Goal: Task Accomplishment & Management: Complete application form

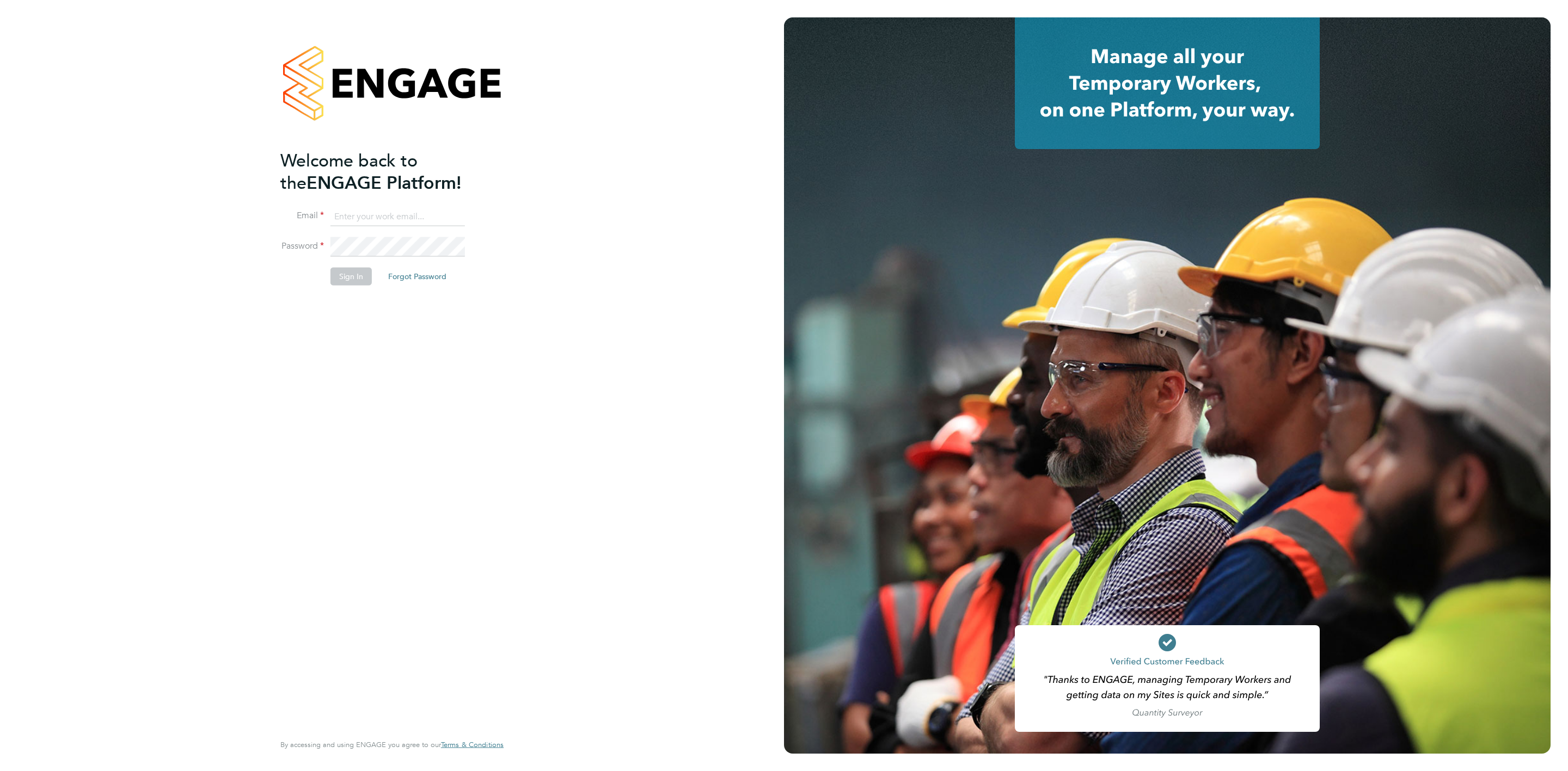
type input "[PERSON_NAME][EMAIL_ADDRESS][PERSON_NAME][DOMAIN_NAME]"
click at [350, 278] on button "Sign In" at bounding box center [351, 276] width 41 height 18
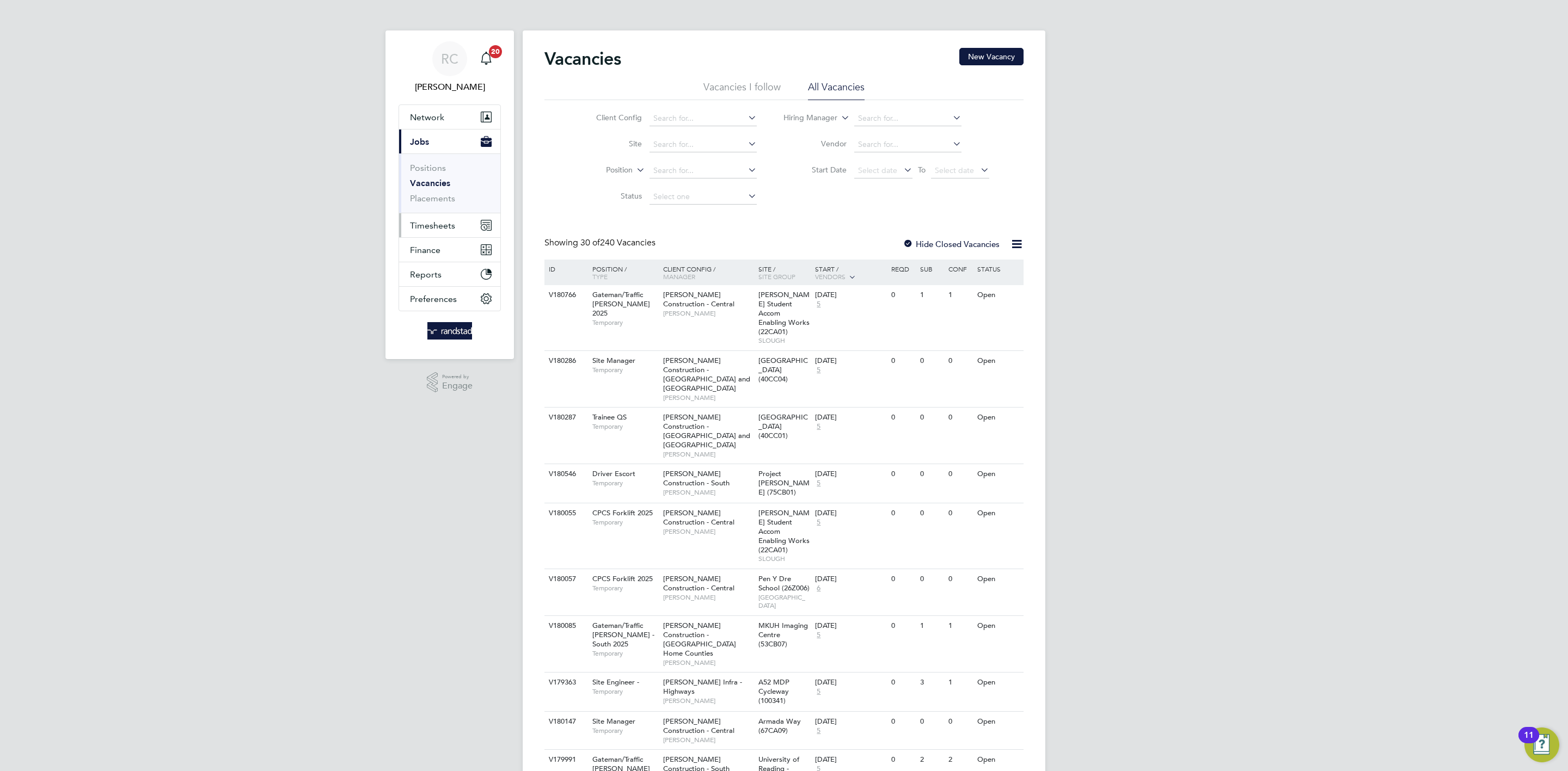
click at [447, 234] on button "Timesheets" at bounding box center [450, 225] width 101 height 24
click at [452, 195] on link "Timesheets" at bounding box center [433, 192] width 45 height 10
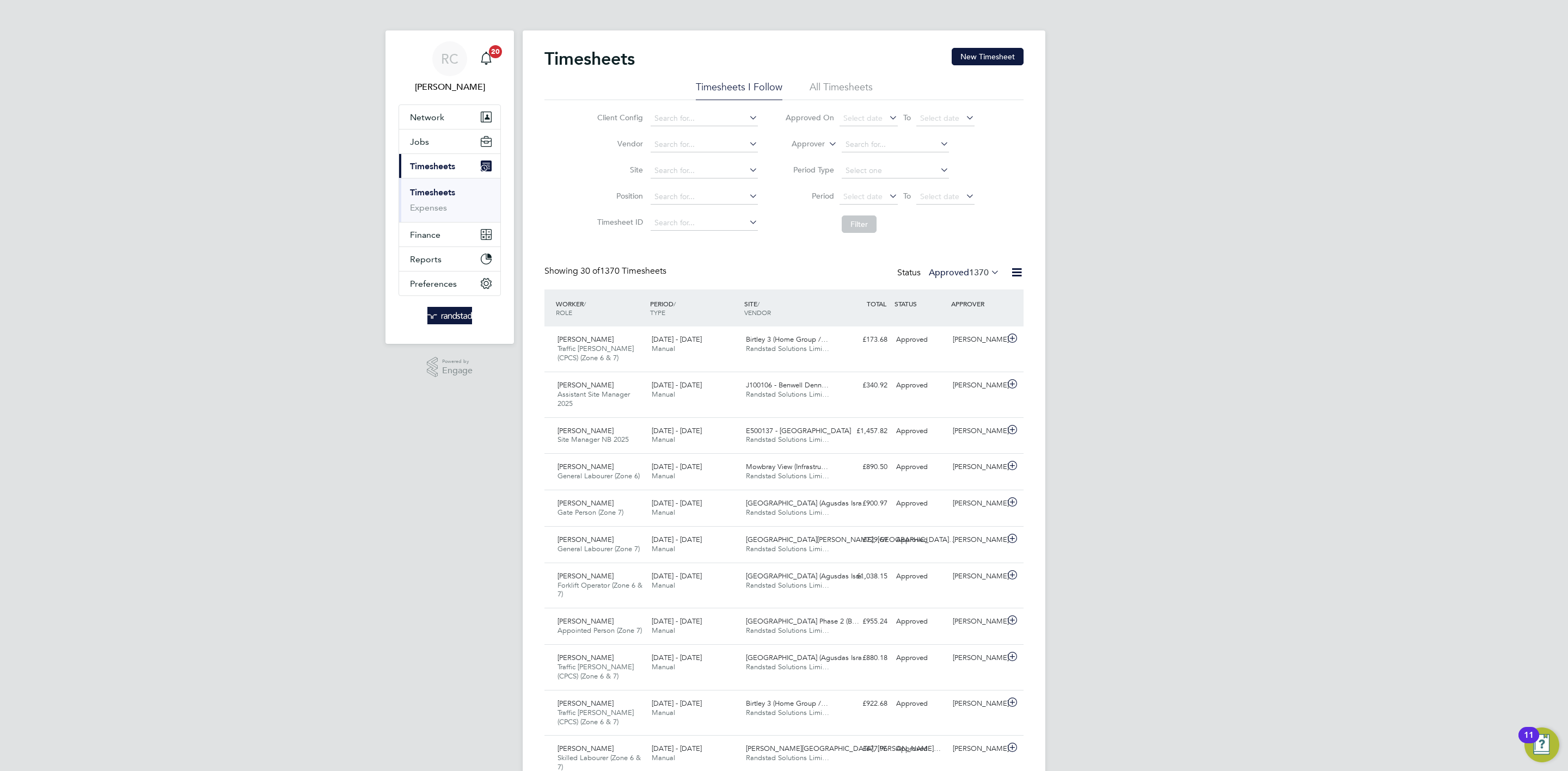
click at [416, 115] on span "Network" at bounding box center [427, 117] width 34 height 10
click at [426, 186] on link "Workers" at bounding box center [427, 189] width 33 height 10
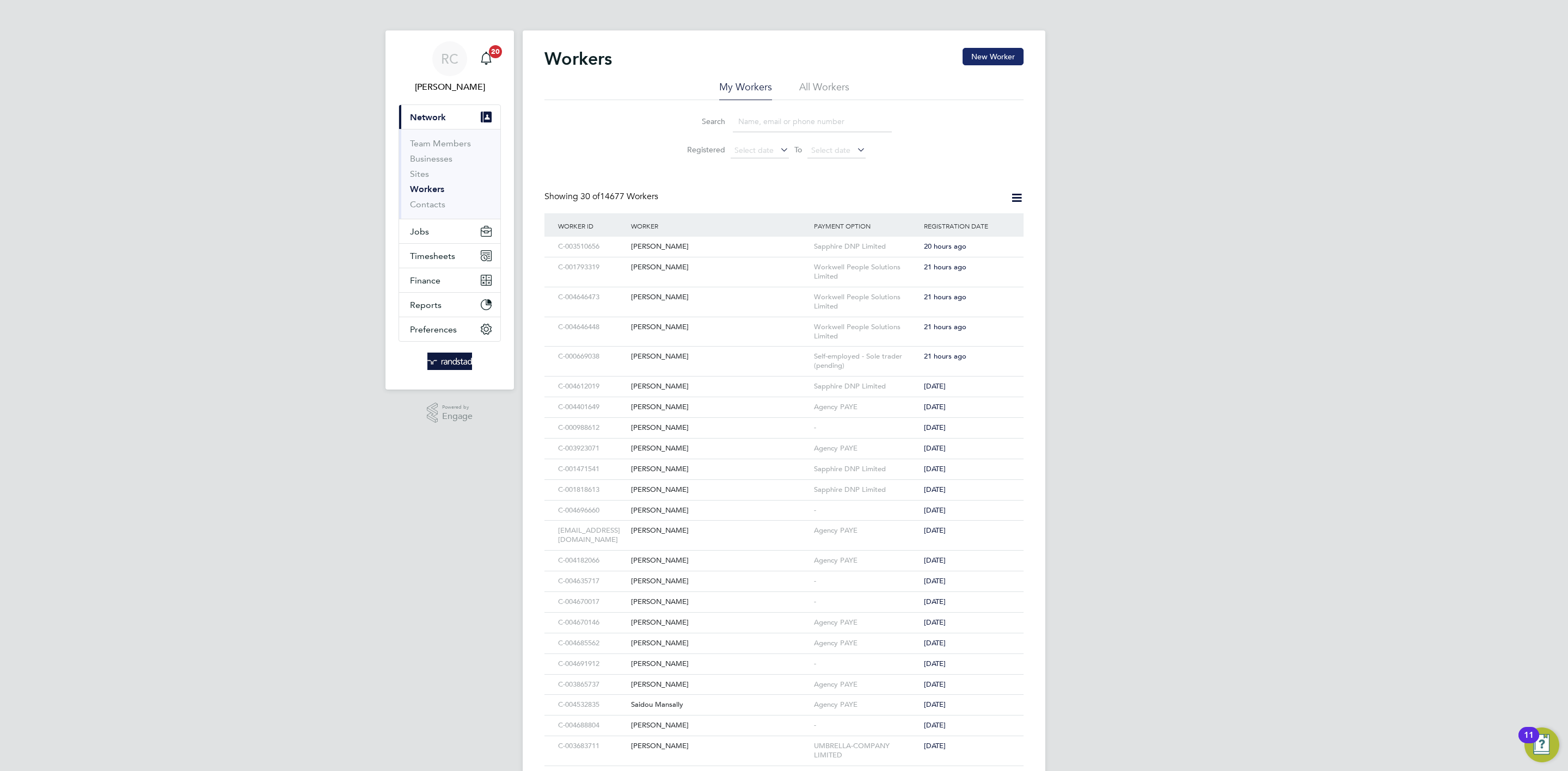
click at [982, 59] on button "New Worker" at bounding box center [993, 57] width 61 height 18
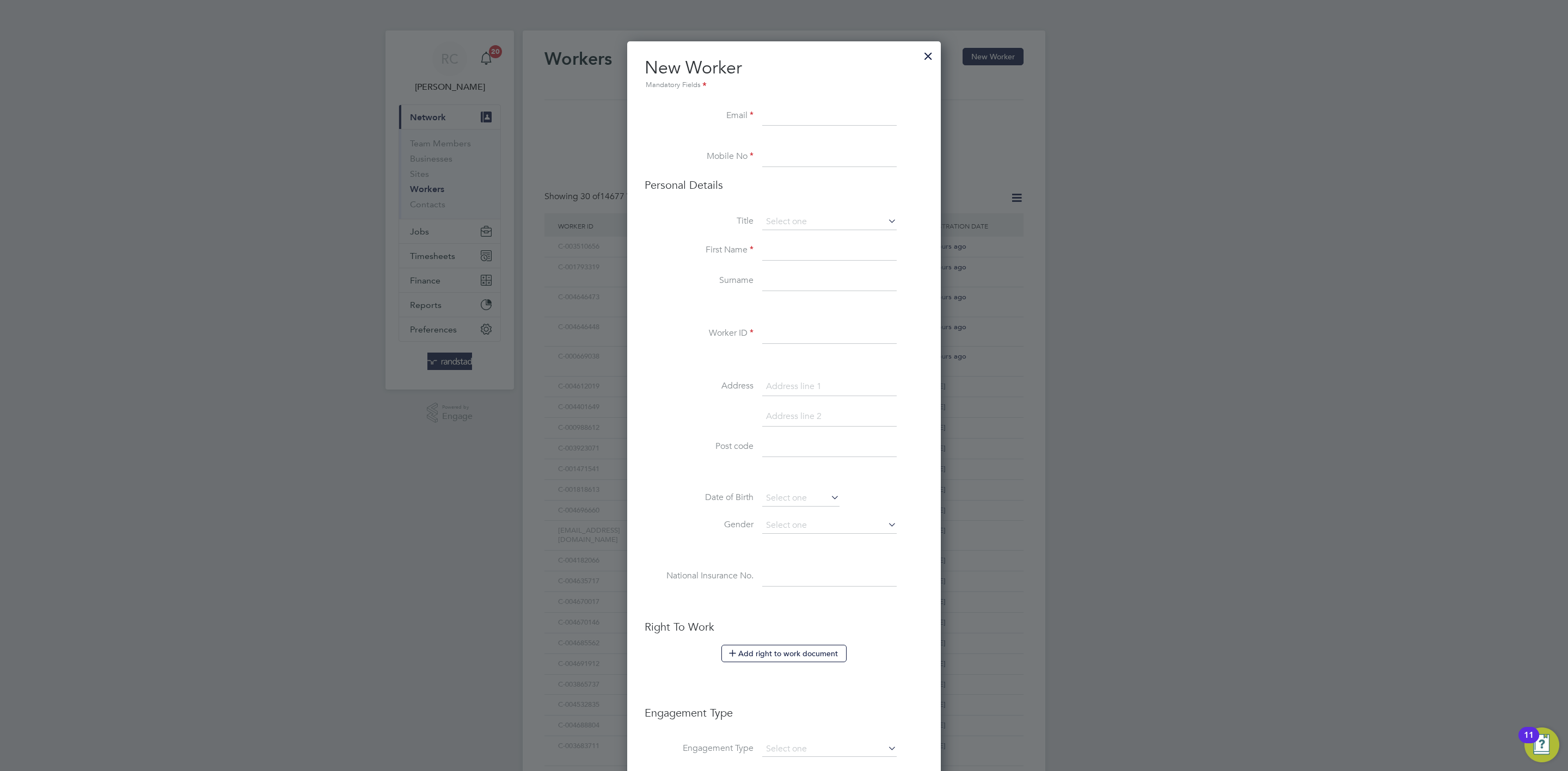
paste input "[EMAIL_ADDRESS][DOMAIN_NAME]"
type input "[EMAIL_ADDRESS][DOMAIN_NAME]"
click at [811, 160] on input at bounding box center [829, 157] width 135 height 19
paste input "07394464986"
type input "07394464986"
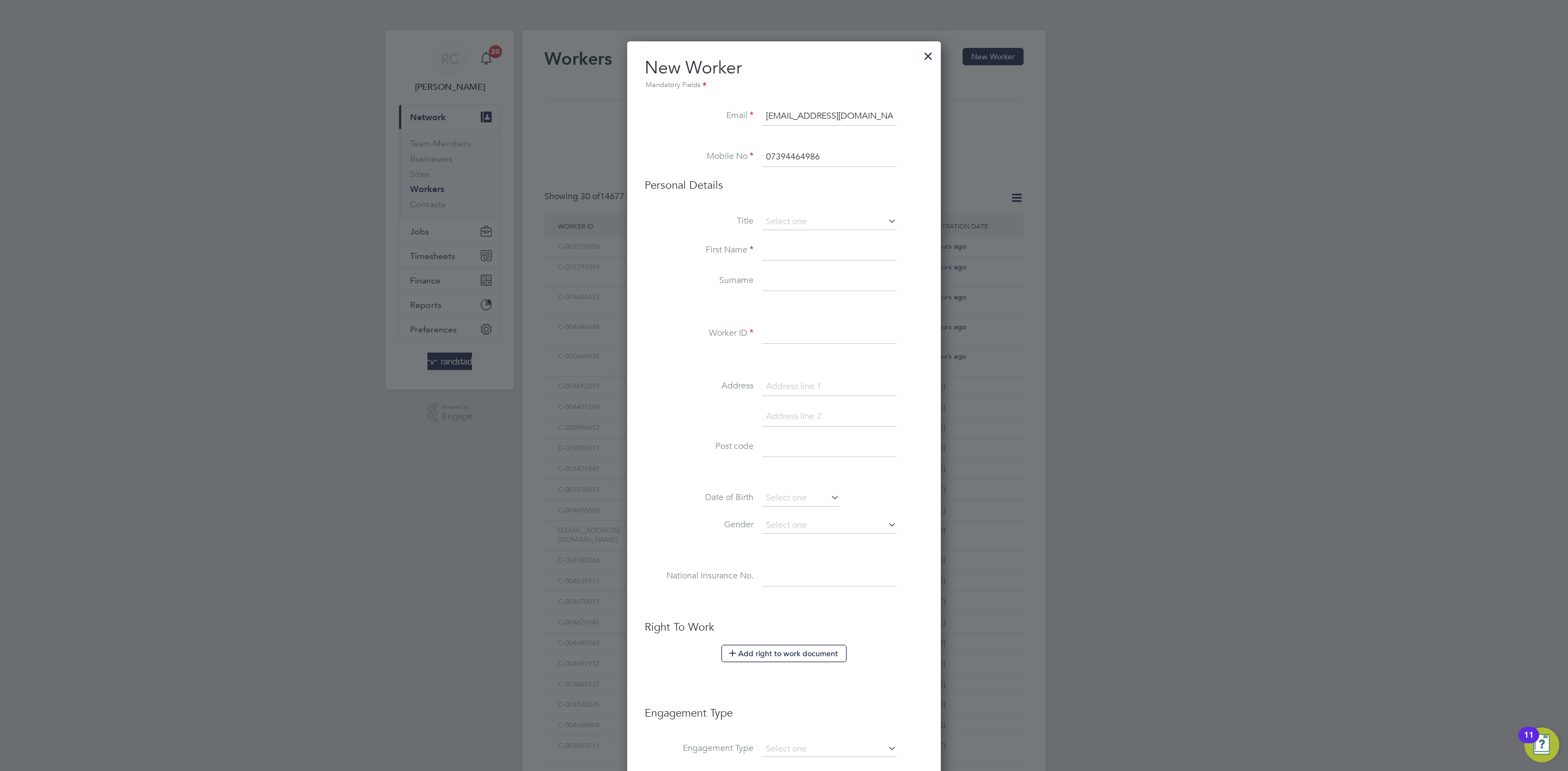
click at [795, 243] on input at bounding box center [829, 251] width 135 height 19
type input "[PERSON_NAME]"
click at [802, 284] on input at bounding box center [829, 281] width 135 height 19
type input "[PERSON_NAME]"
click at [789, 335] on input at bounding box center [829, 334] width 135 height 19
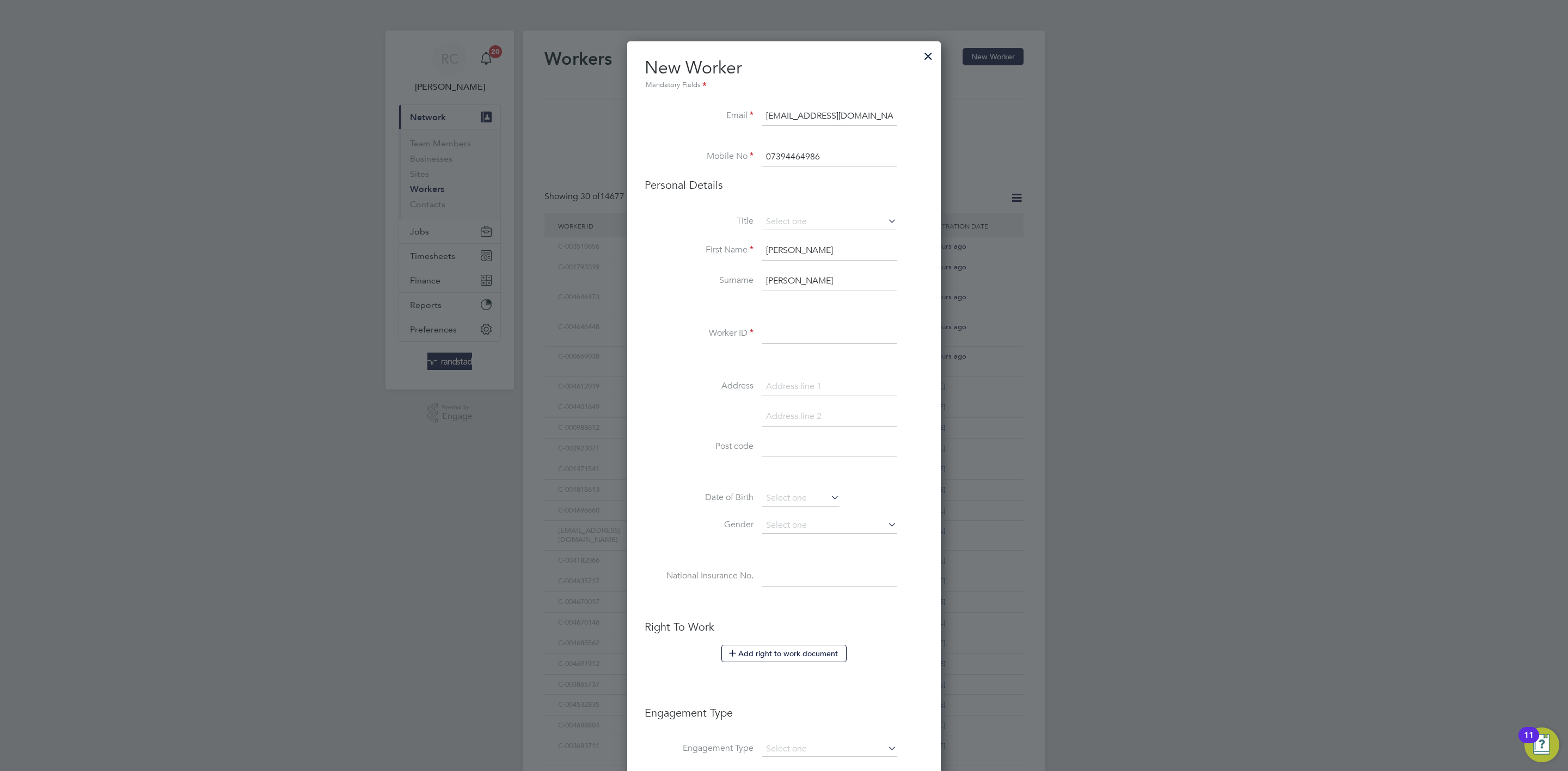
paste input "C-000041880"
type input "C-000041880"
click at [682, 360] on li at bounding box center [784, 360] width 279 height 12
click at [795, 655] on button "Add right to work document" at bounding box center [784, 654] width 125 height 18
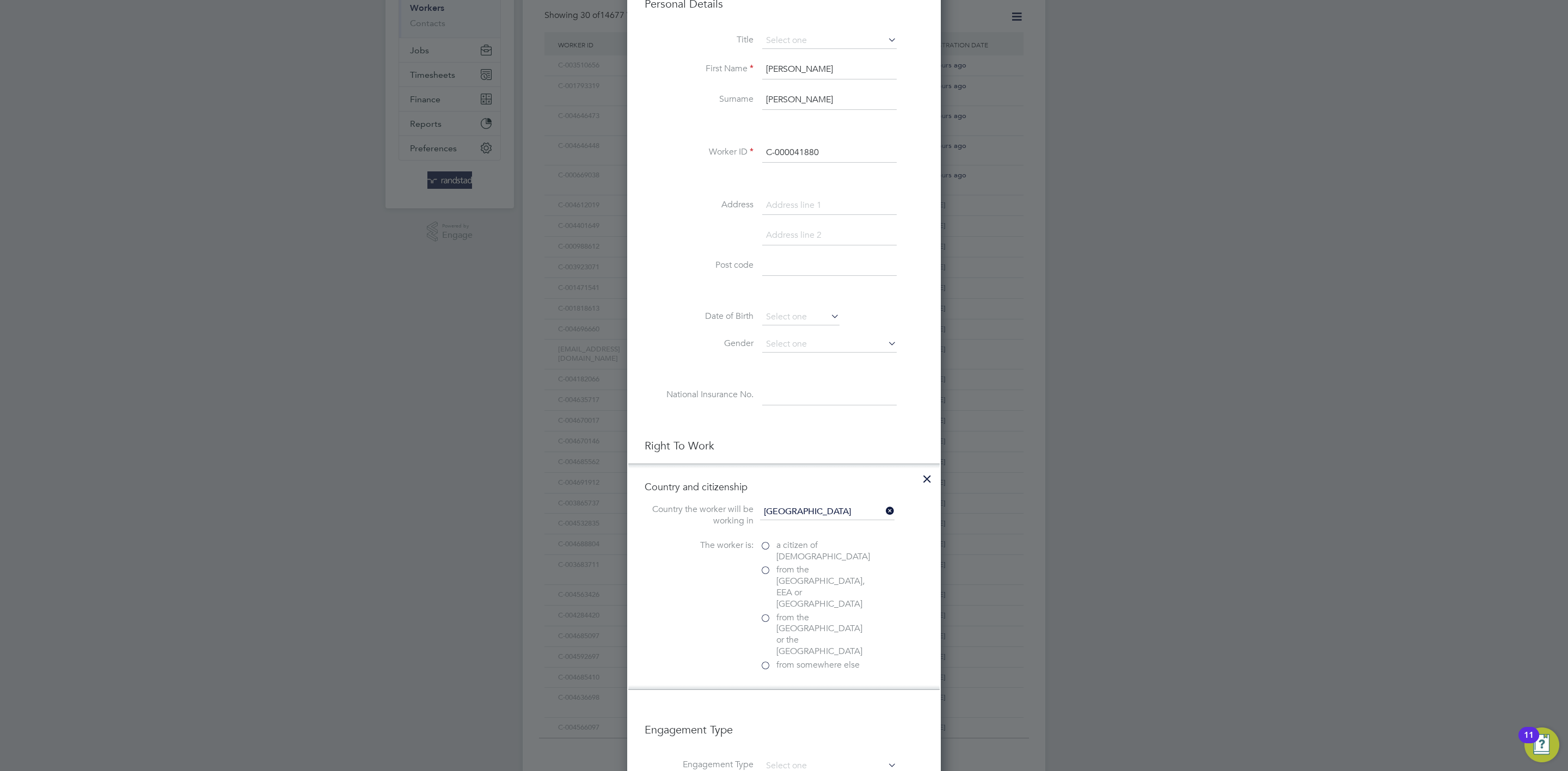
click at [787, 550] on span "a citizen of [DEMOGRAPHIC_DATA]" at bounding box center [823, 551] width 94 height 23
click at [0, 0] on input "a citizen of [DEMOGRAPHIC_DATA]" at bounding box center [0, 0] width 0 height 0
click at [786, 708] on div "Passport" at bounding box center [842, 713] width 163 height 12
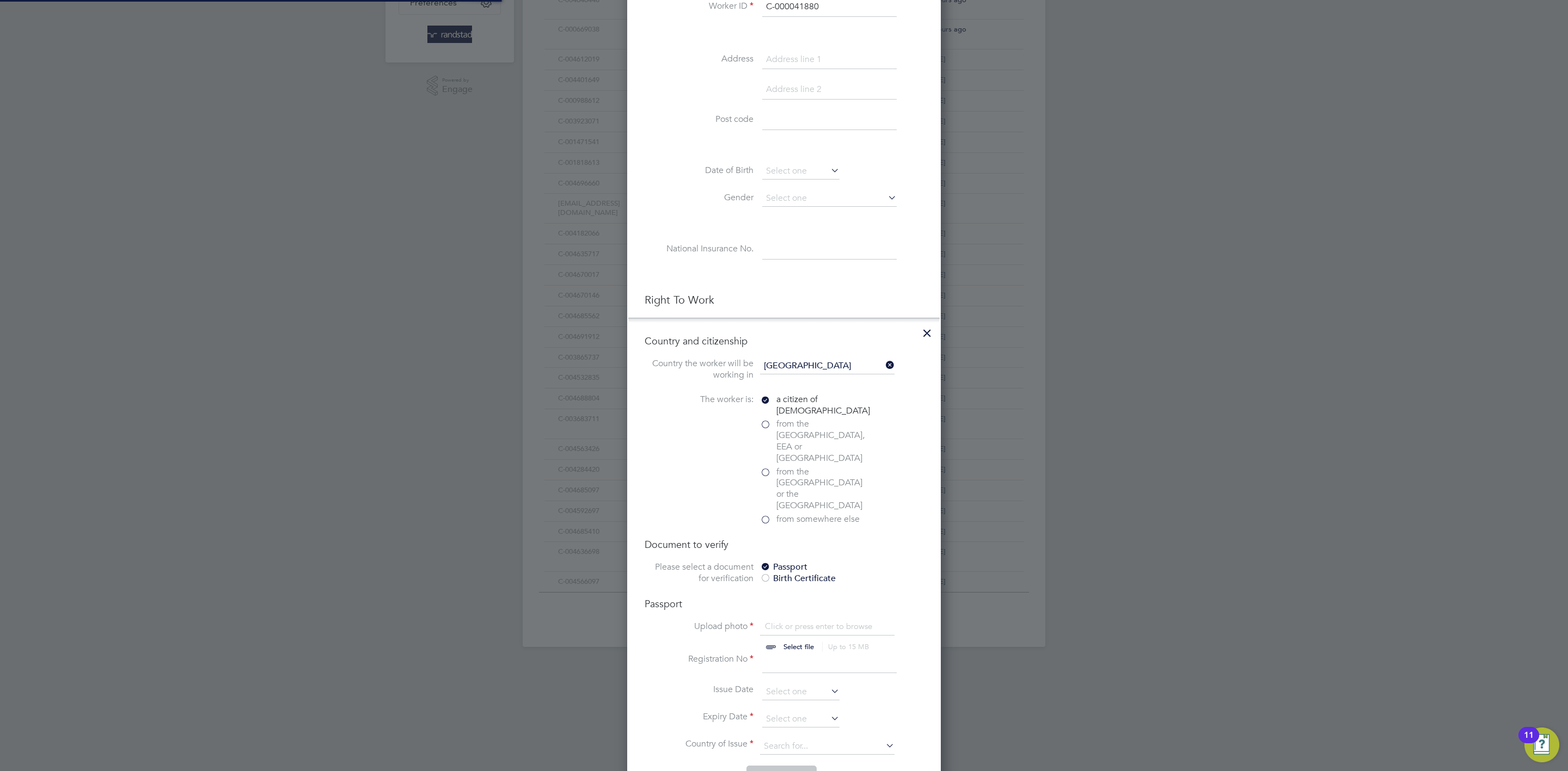
scroll to position [354, 0]
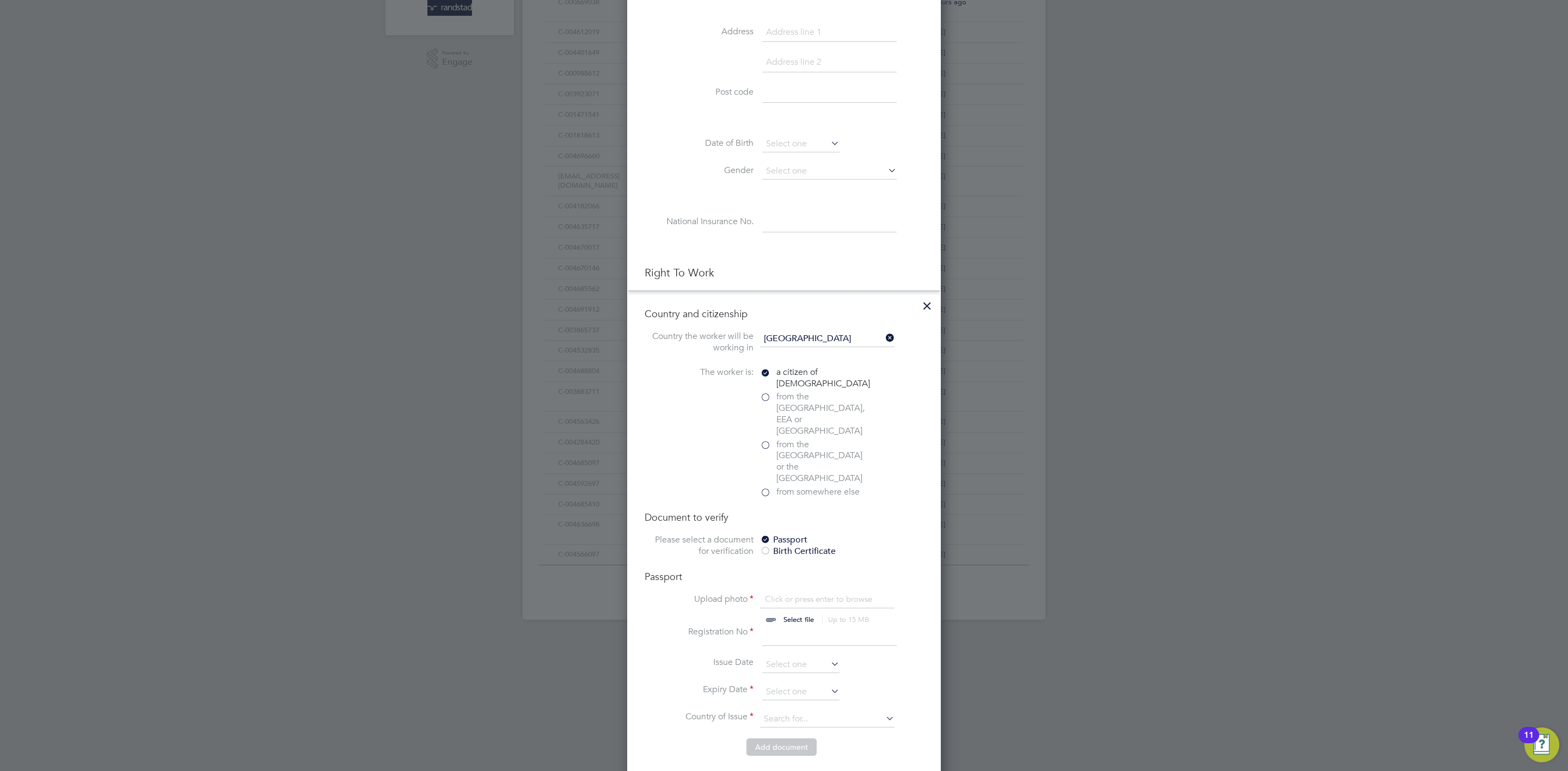
click at [813, 594] on input "file" at bounding box center [809, 610] width 171 height 33
type input "C:\fakepath\IMG_9338 (1).jpeg"
click at [774, 627] on input at bounding box center [829, 637] width 135 height 19
type input "558427751"
click at [782, 657] on li "Issue Date" at bounding box center [784, 671] width 279 height 27
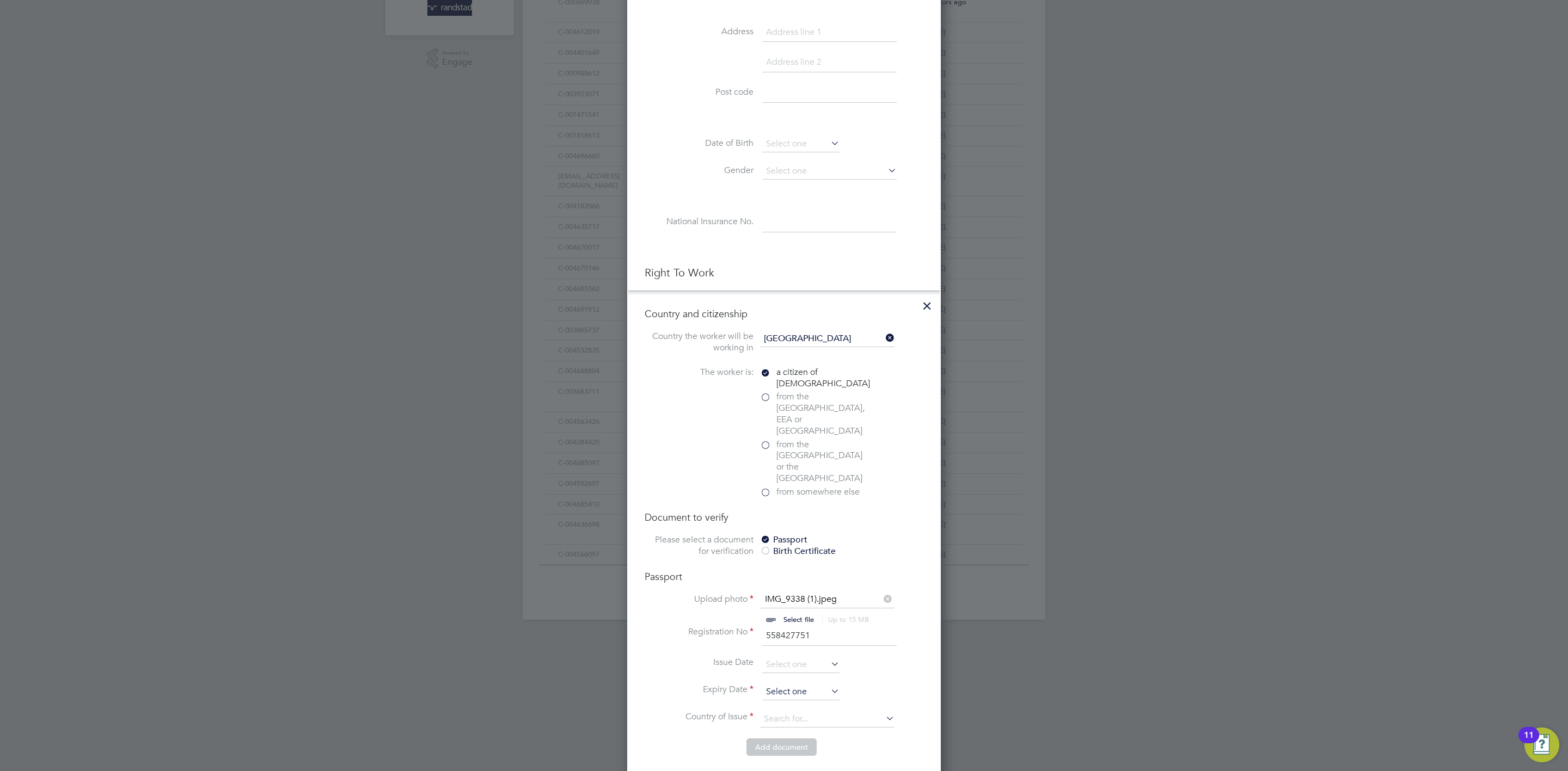
click at [790, 684] on input at bounding box center [800, 692] width 77 height 16
click at [870, 468] on span "2025" at bounding box center [865, 467] width 19 height 9
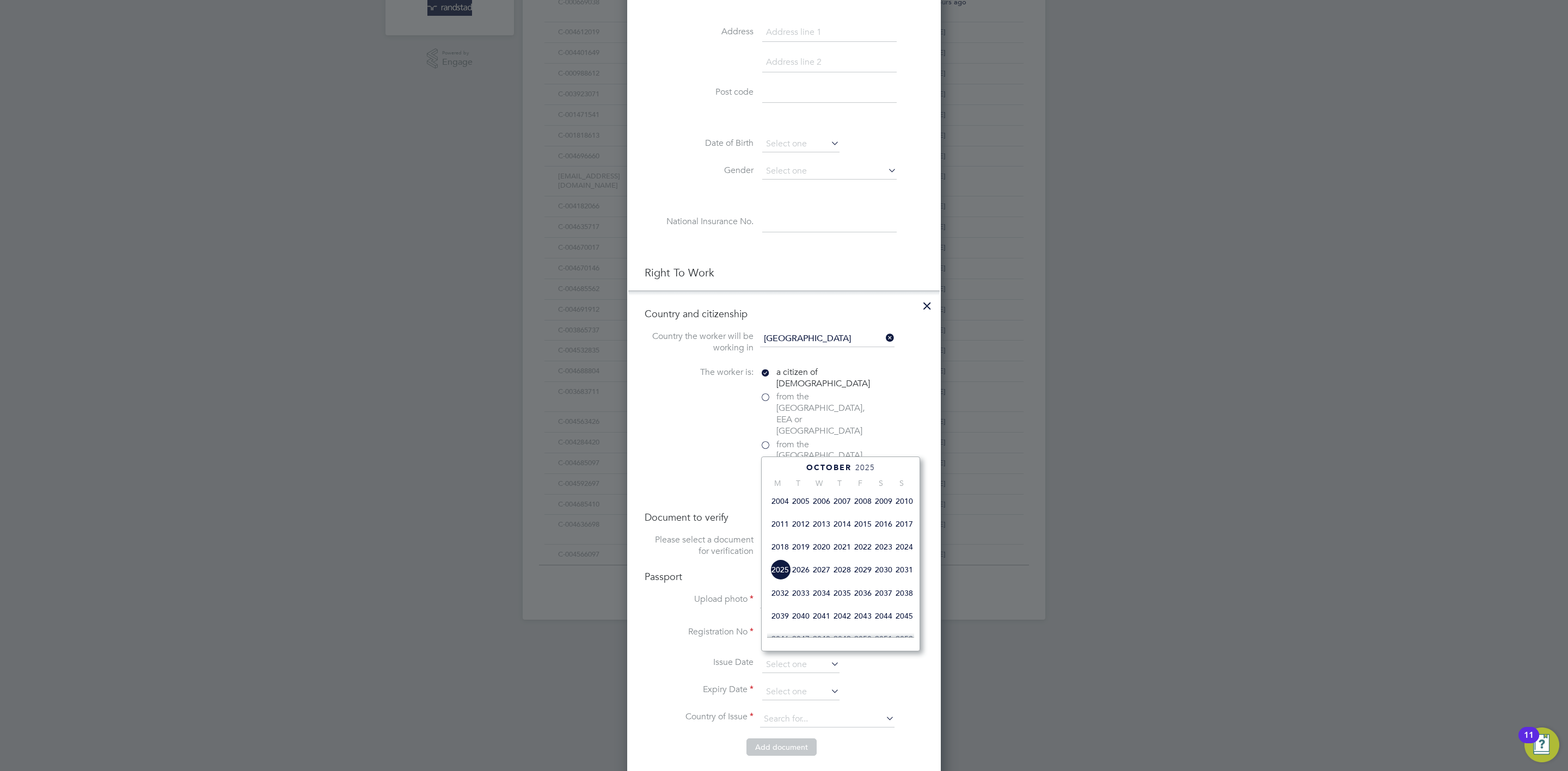
click at [864, 572] on span "2029" at bounding box center [863, 570] width 21 height 21
click at [786, 465] on icon at bounding box center [791, 469] width 10 height 12
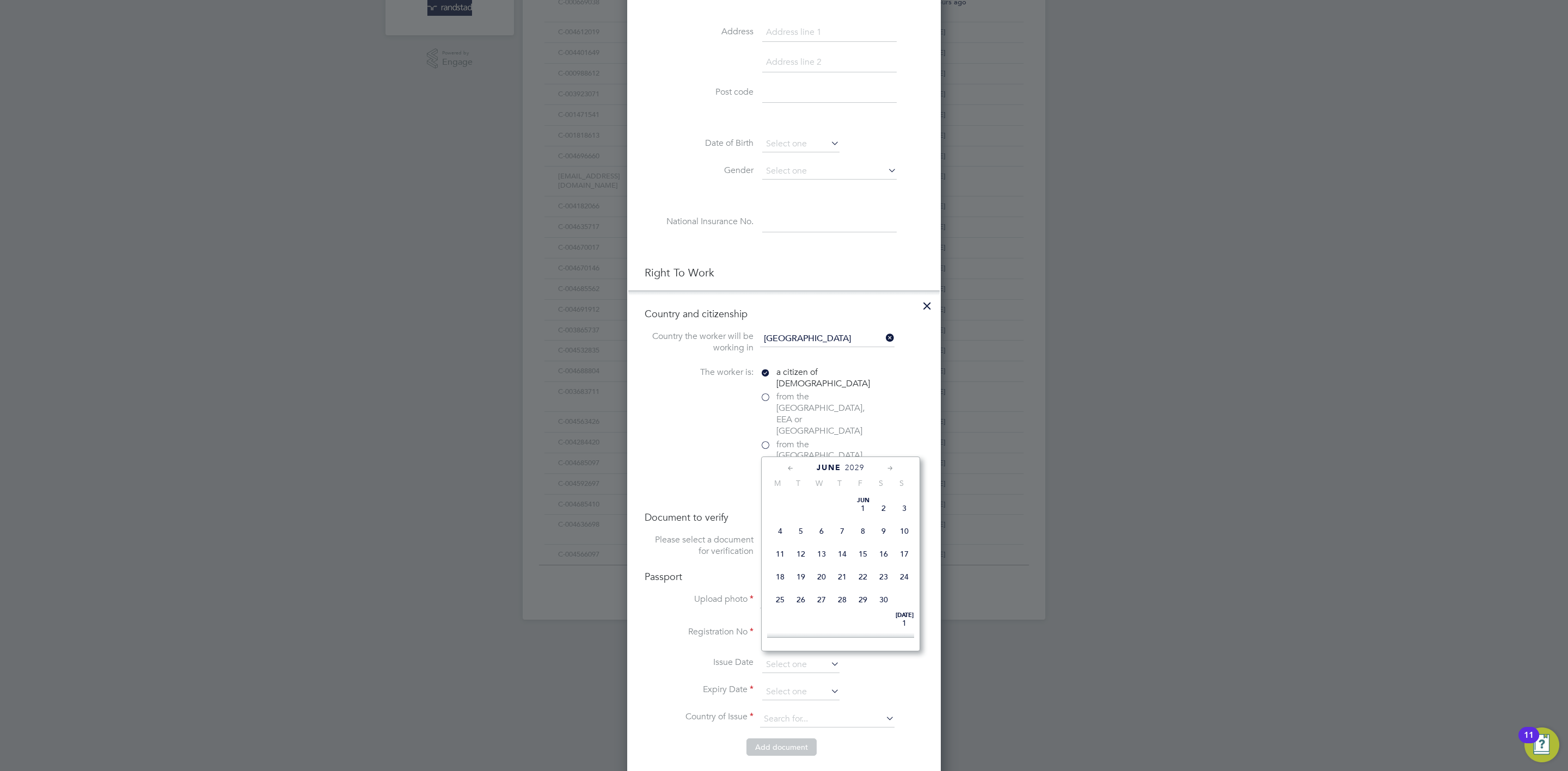
click at [786, 465] on icon at bounding box center [791, 469] width 10 height 12
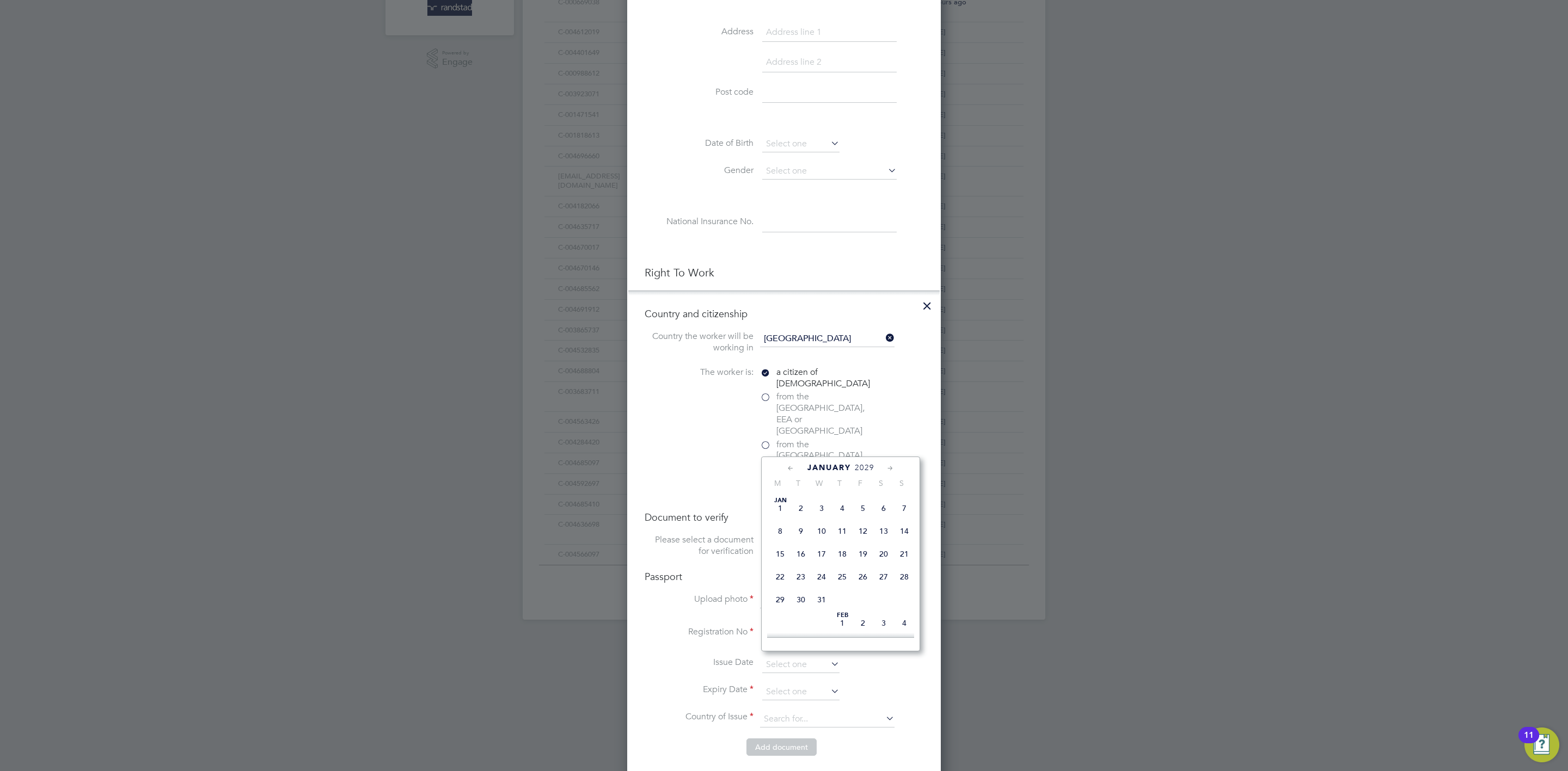
click at [827, 530] on span "10" at bounding box center [822, 531] width 21 height 21
type input "[DATE]"
click at [839, 711] on input at bounding box center [827, 719] width 135 height 16
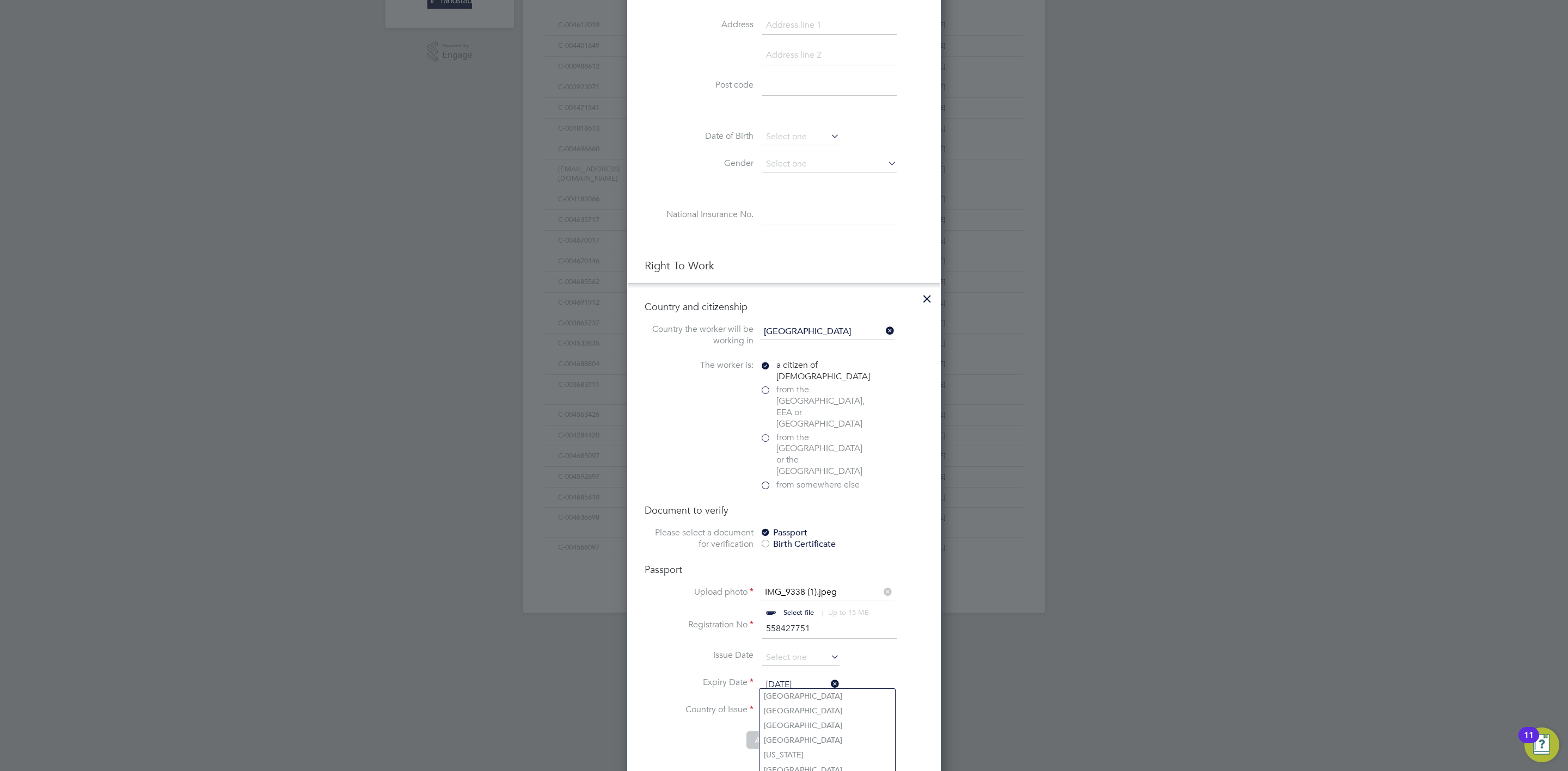
scroll to position [371, 0]
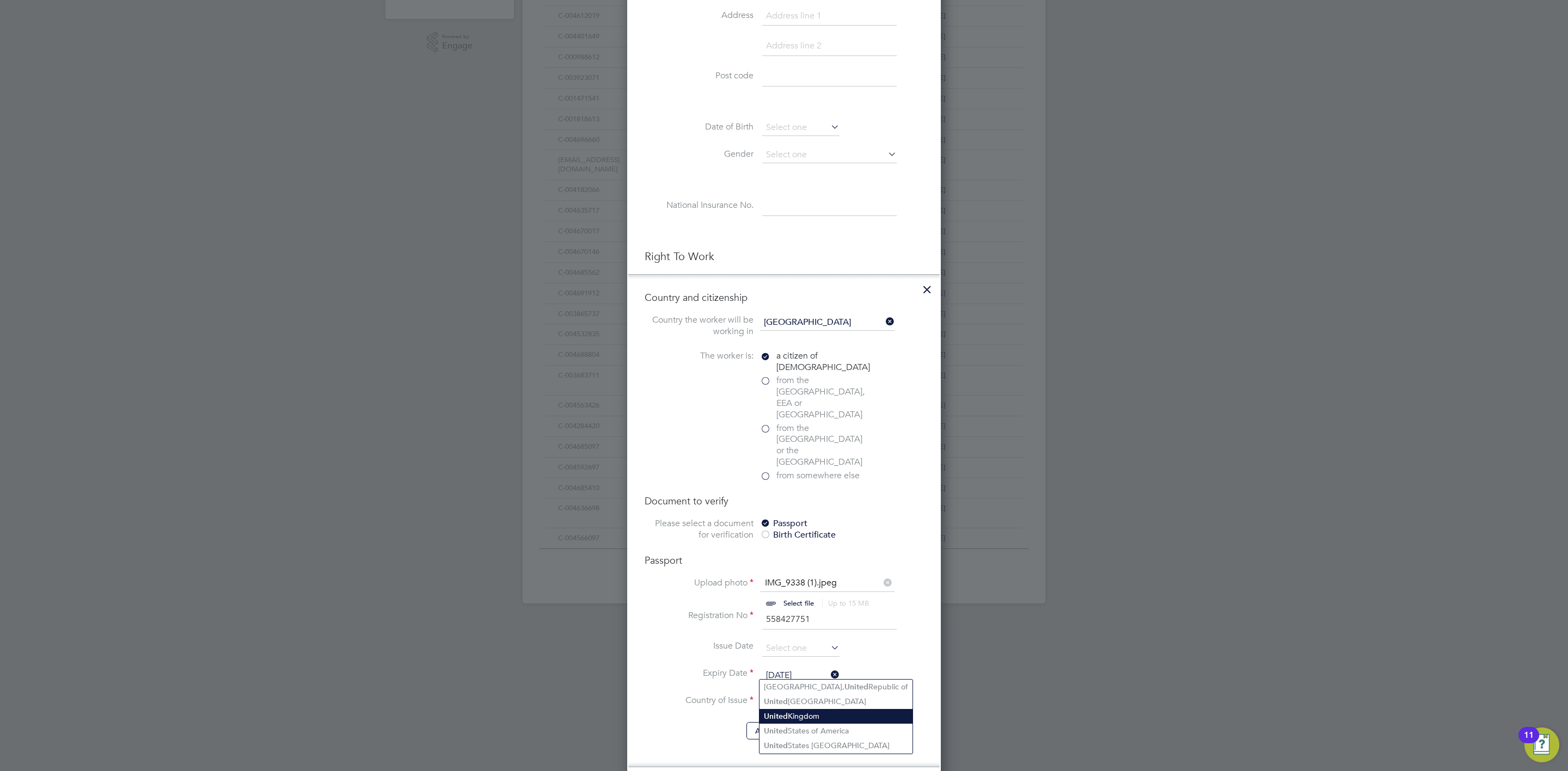
click at [838, 716] on li "[GEOGRAPHIC_DATA]" at bounding box center [836, 716] width 153 height 15
type input "[GEOGRAPHIC_DATA]"
click at [895, 641] on li "Issue Date" at bounding box center [784, 654] width 279 height 27
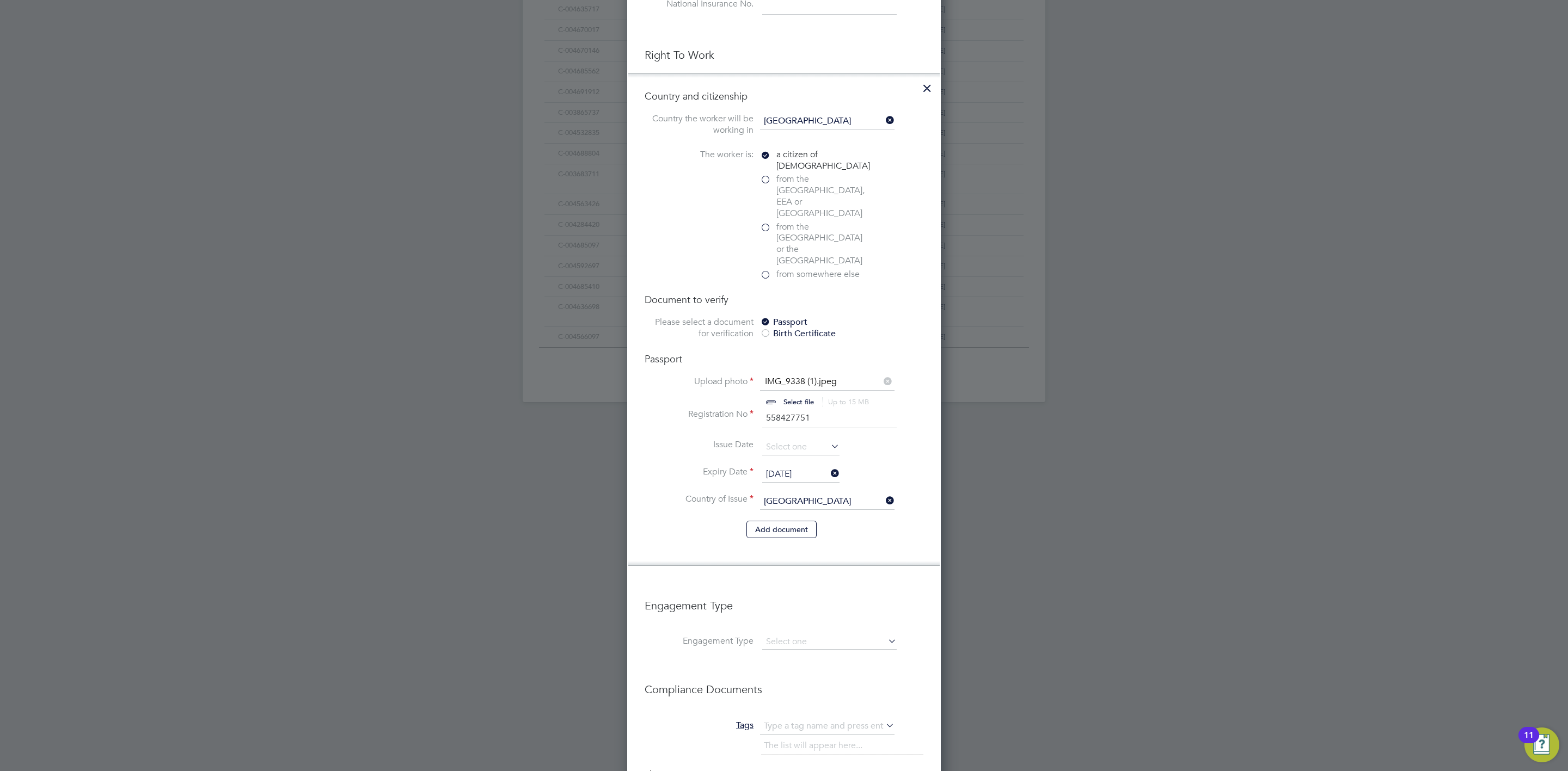
scroll to position [353, 0]
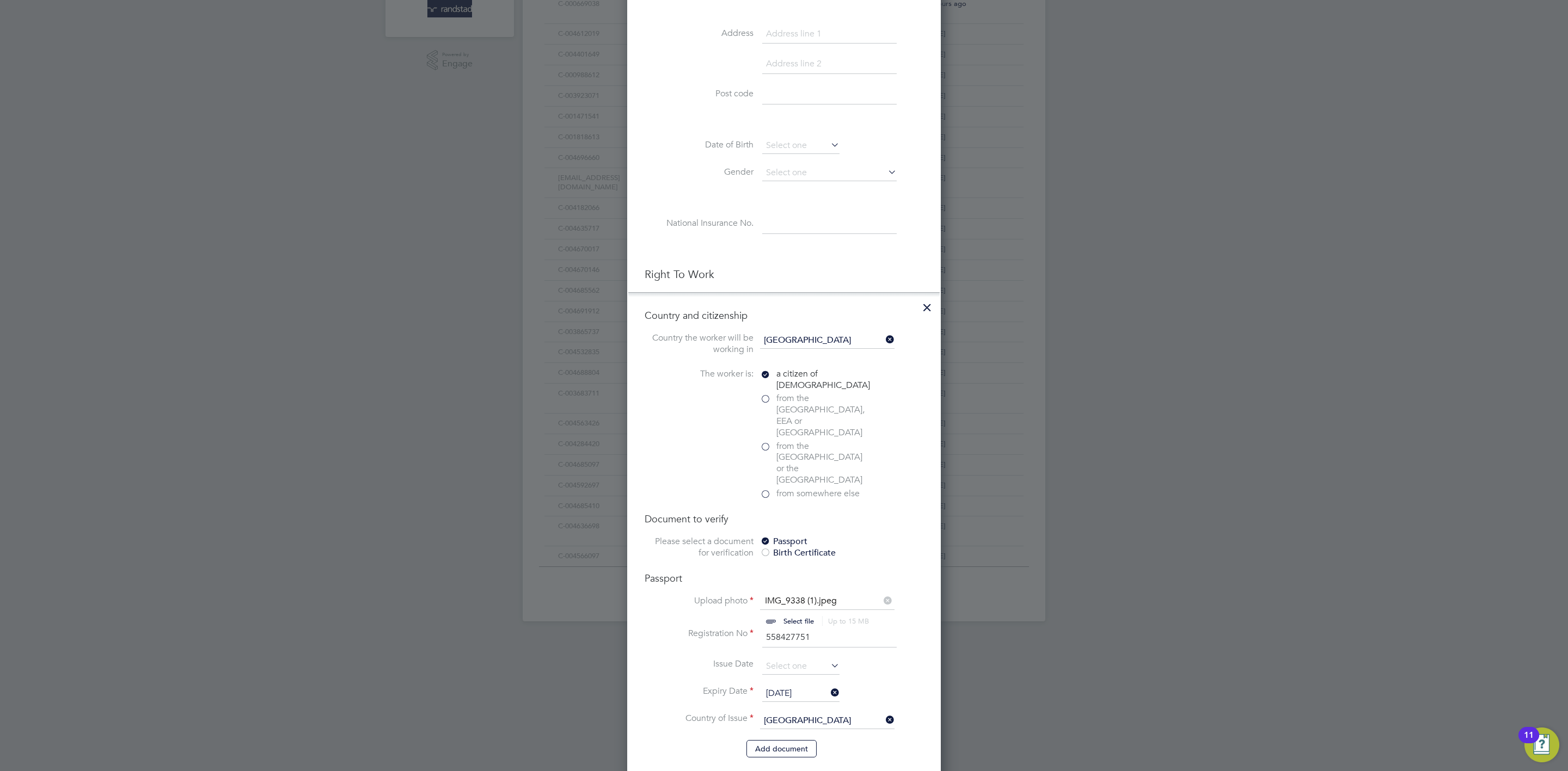
click at [793, 217] on input at bounding box center [829, 224] width 135 height 19
paste input "SY968833B"
type input "SY 96 88 33 B"
click at [765, 273] on h3 "Right To Work" at bounding box center [784, 274] width 279 height 14
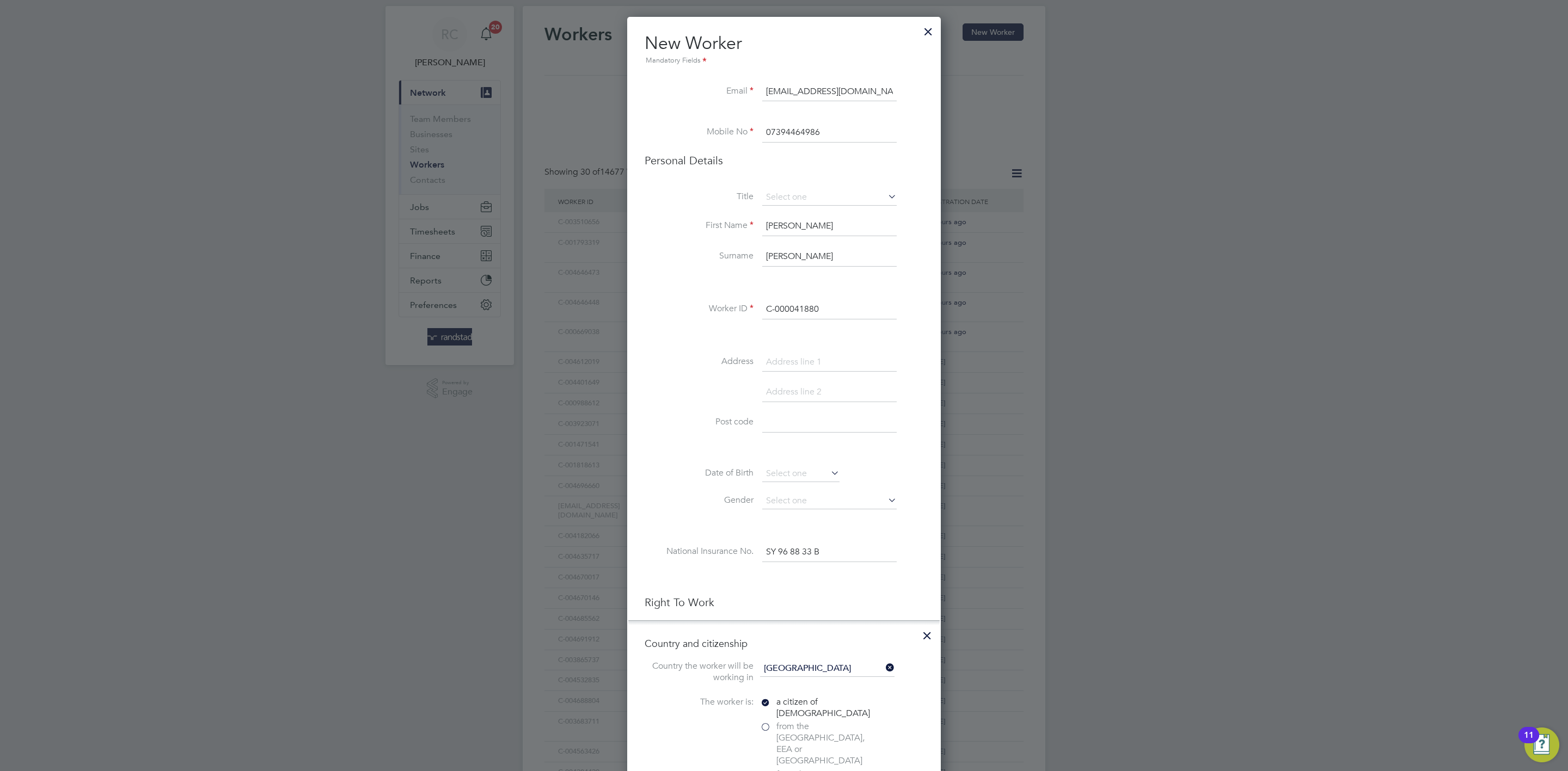
scroll to position [0, 0]
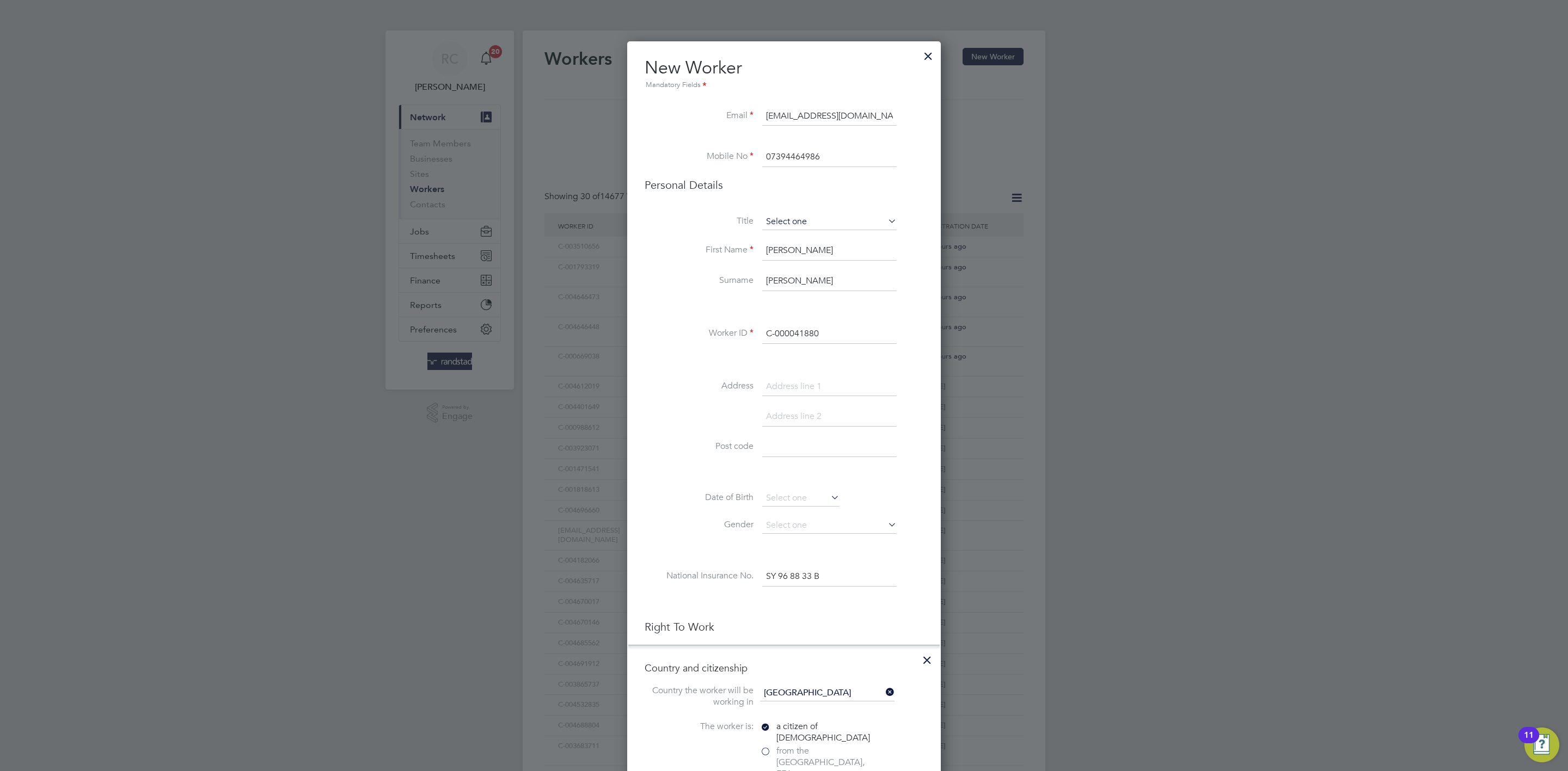
click at [817, 215] on input at bounding box center [829, 222] width 135 height 16
click at [825, 235] on li "Mr" at bounding box center [829, 237] width 136 height 14
type input "Mr"
click at [671, 293] on li "Surname [PERSON_NAME]" at bounding box center [784, 287] width 279 height 30
click at [791, 394] on input at bounding box center [829, 387] width 135 height 19
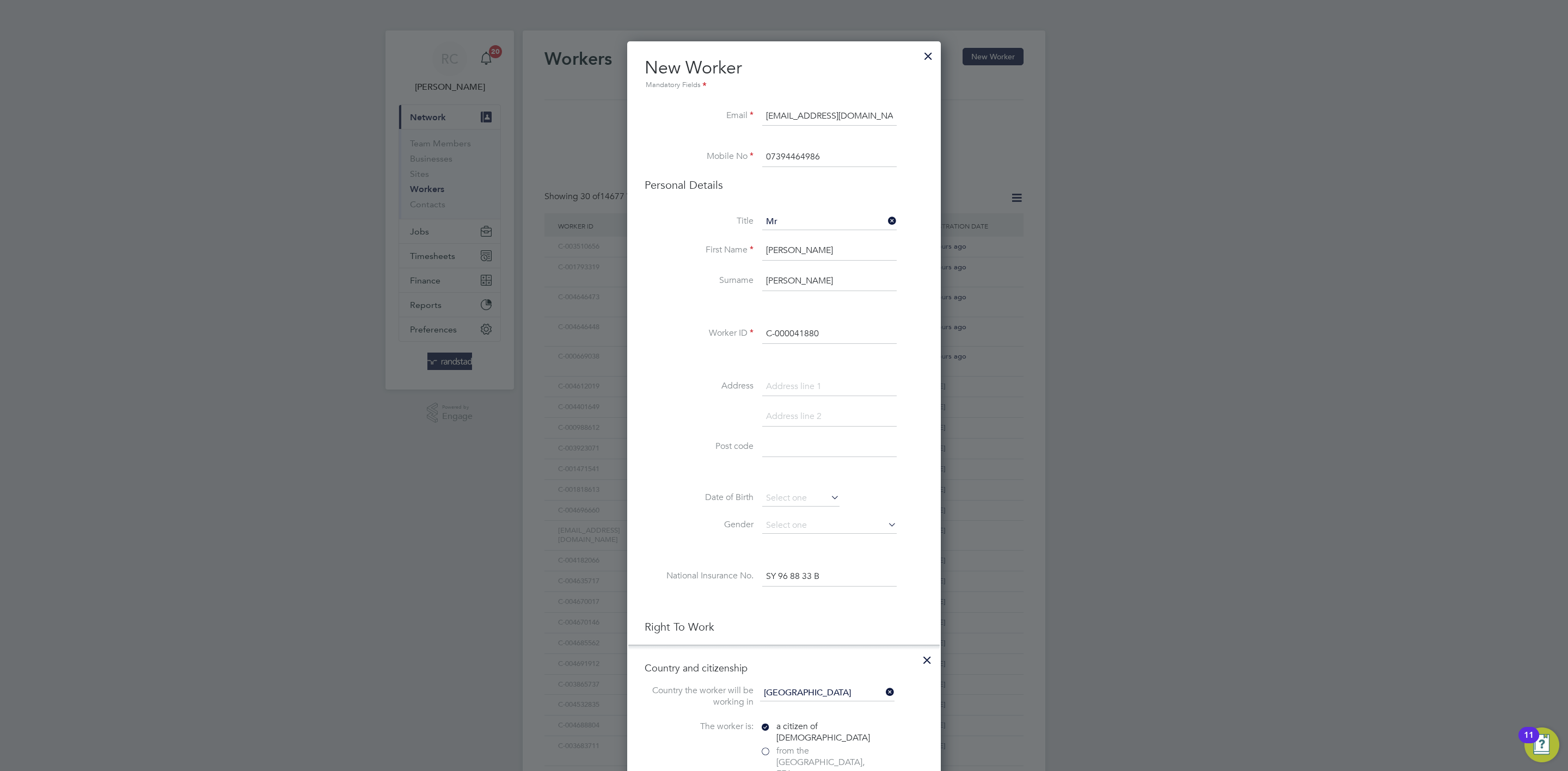
paste input "25 DENT CLOSE"
type input "25 DENT CLOSE"
click at [811, 456] on input at bounding box center [829, 447] width 135 height 19
paste input "DH6 2BP"
type input "DH6 2BP"
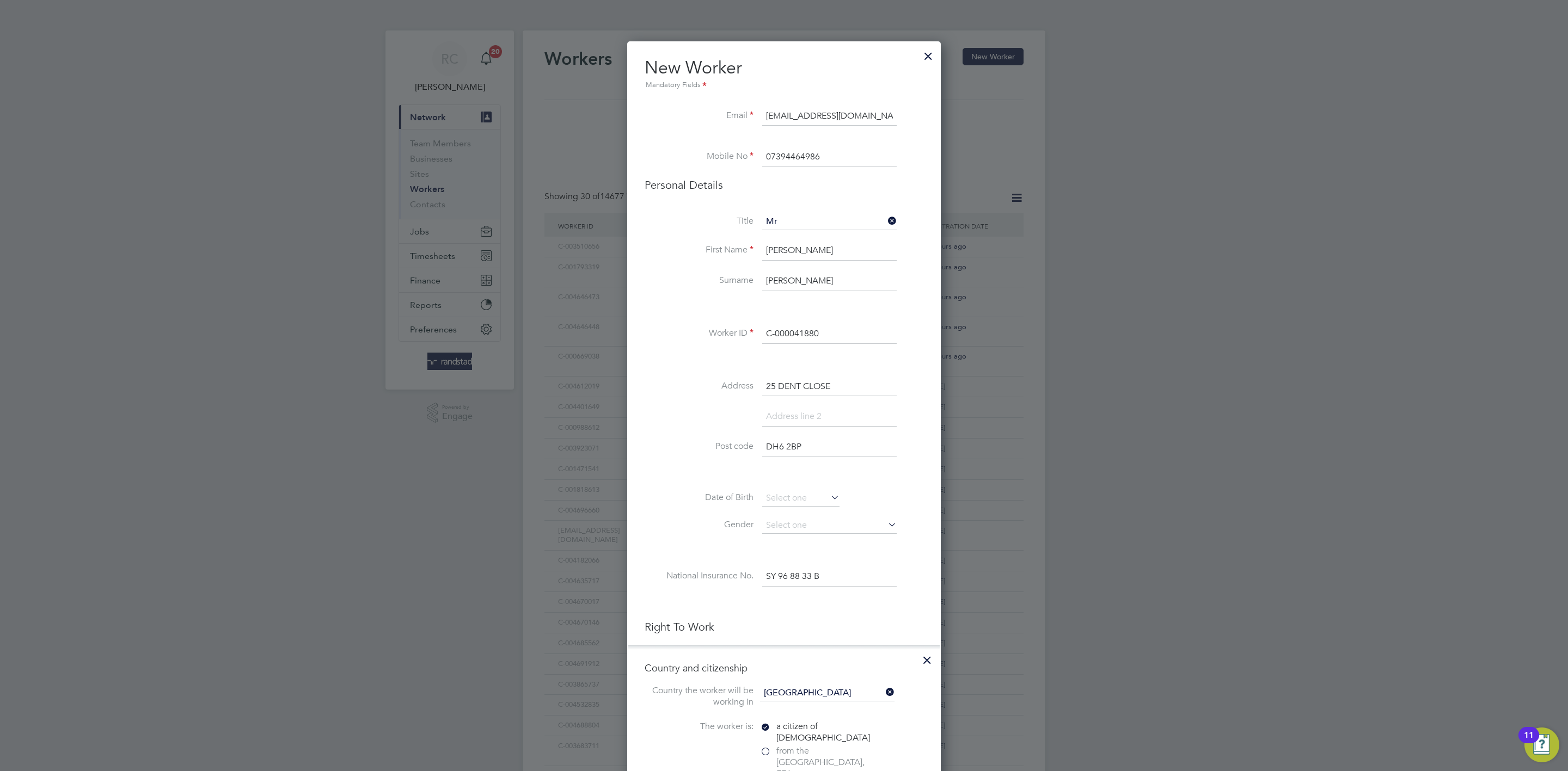
click at [695, 471] on li at bounding box center [784, 473] width 279 height 12
click at [814, 489] on div "Title Mr First Name [PERSON_NAME] [PERSON_NAME] Worker ID C-000041880 Address […" at bounding box center [784, 411] width 279 height 395
click at [829, 527] on input at bounding box center [829, 526] width 135 height 16
click at [822, 542] on li "[DEMOGRAPHIC_DATA]" at bounding box center [829, 542] width 136 height 14
type input "[DEMOGRAPHIC_DATA]"
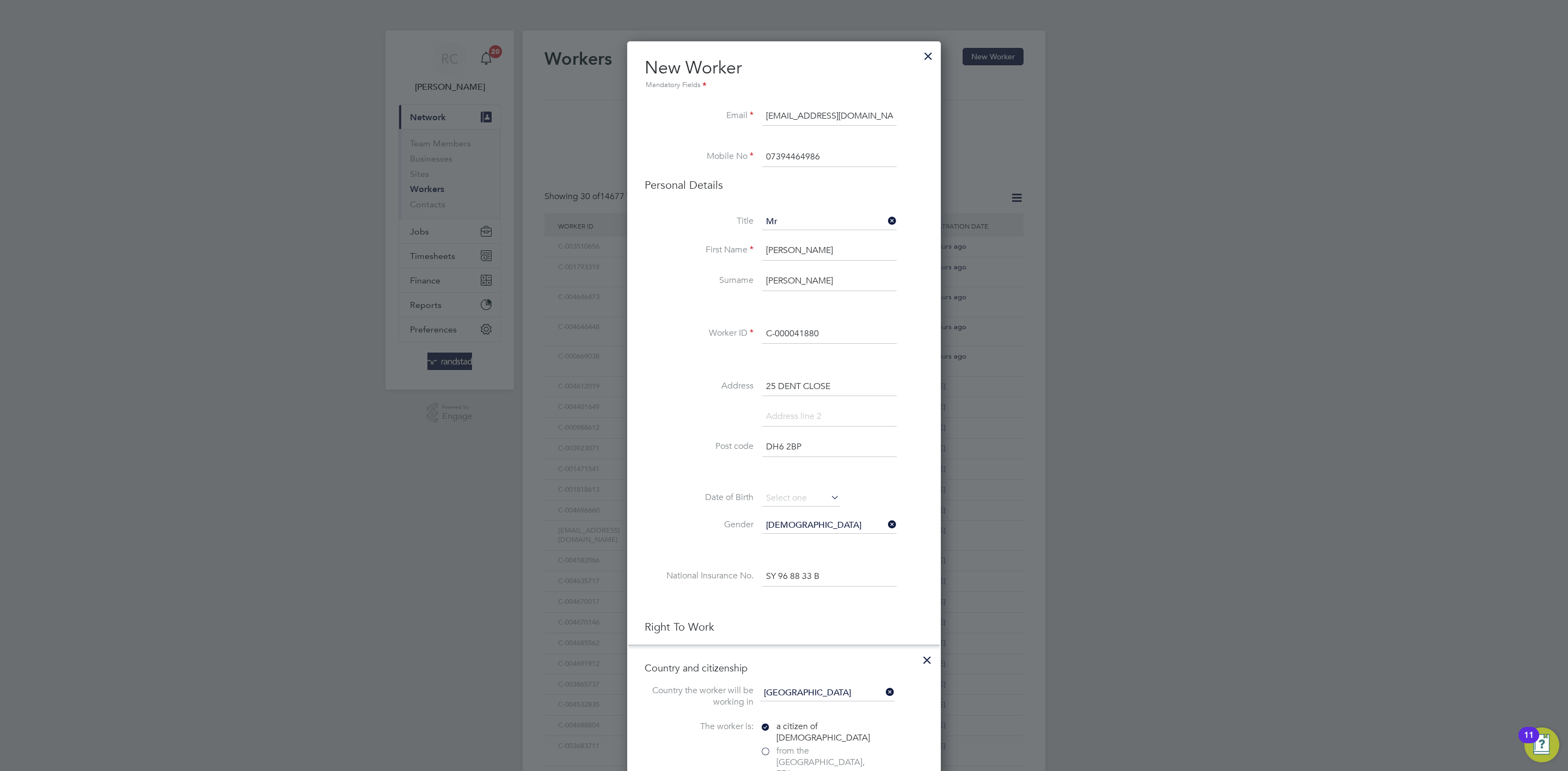
click at [691, 545] on li "Gender [DEMOGRAPHIC_DATA]" at bounding box center [784, 531] width 279 height 27
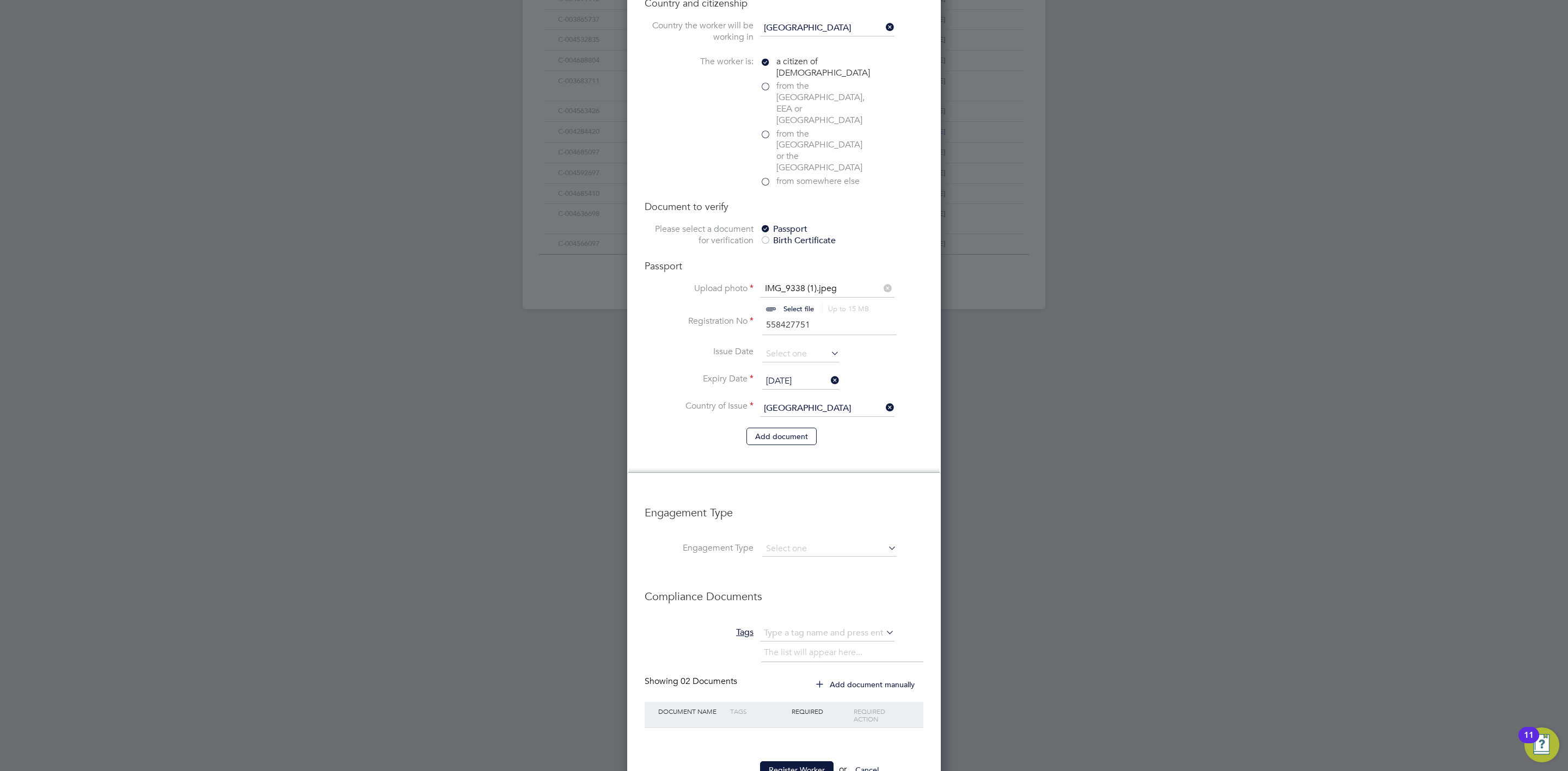
scroll to position [668, 0]
click at [783, 539] on input at bounding box center [829, 546] width 135 height 15
click at [821, 576] on li "Umbrella" at bounding box center [829, 578] width 136 height 16
type input "Umbrella"
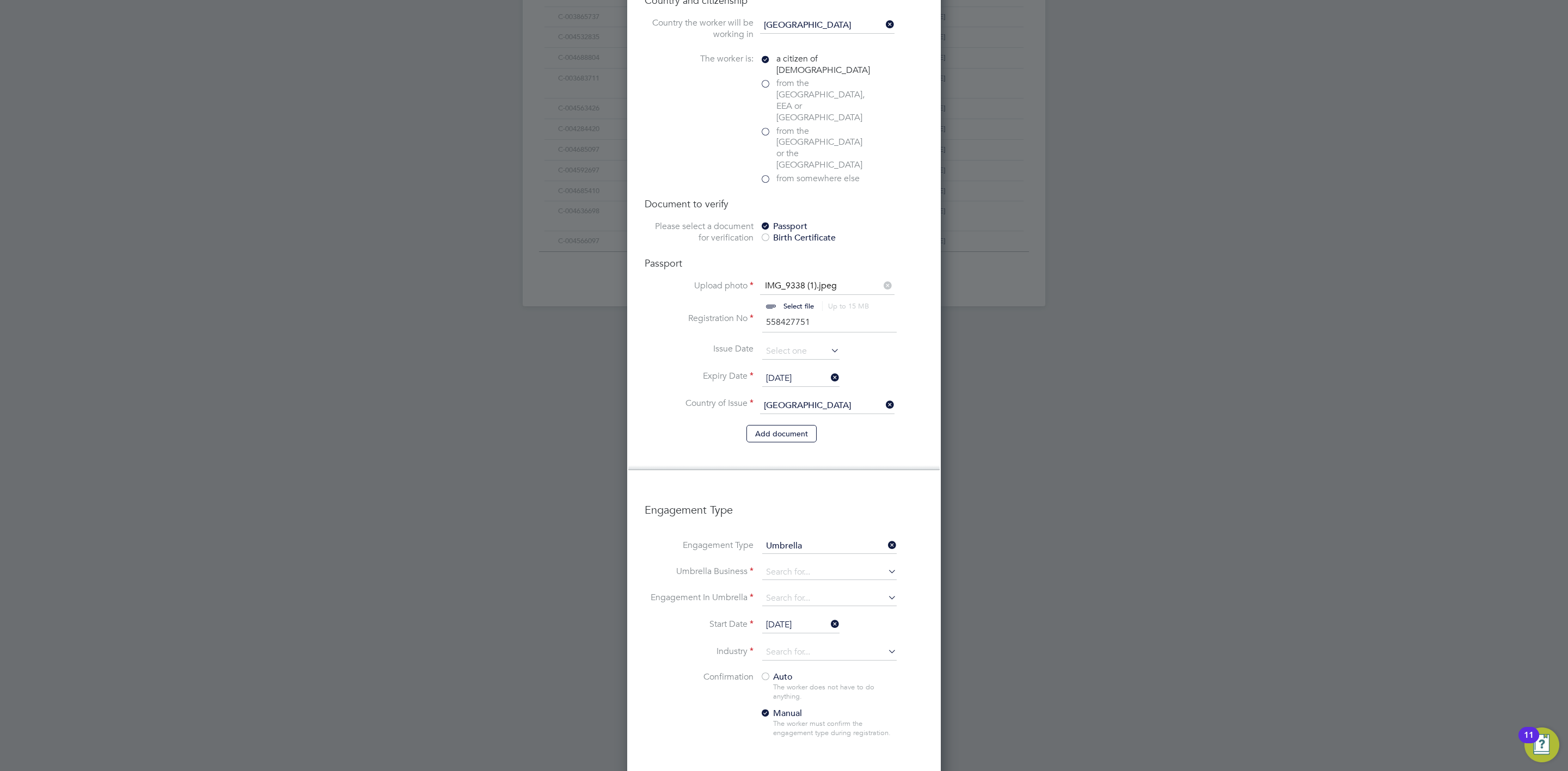
click at [704, 646] on label "Industry" at bounding box center [699, 652] width 109 height 12
click at [821, 565] on input at bounding box center [829, 572] width 135 height 15
click at [886, 575] on li "Work well People Solutions Limited" at bounding box center [835, 573] width 148 height 16
type input "Workwell People Solutions Limited"
click at [843, 591] on input at bounding box center [829, 598] width 135 height 15
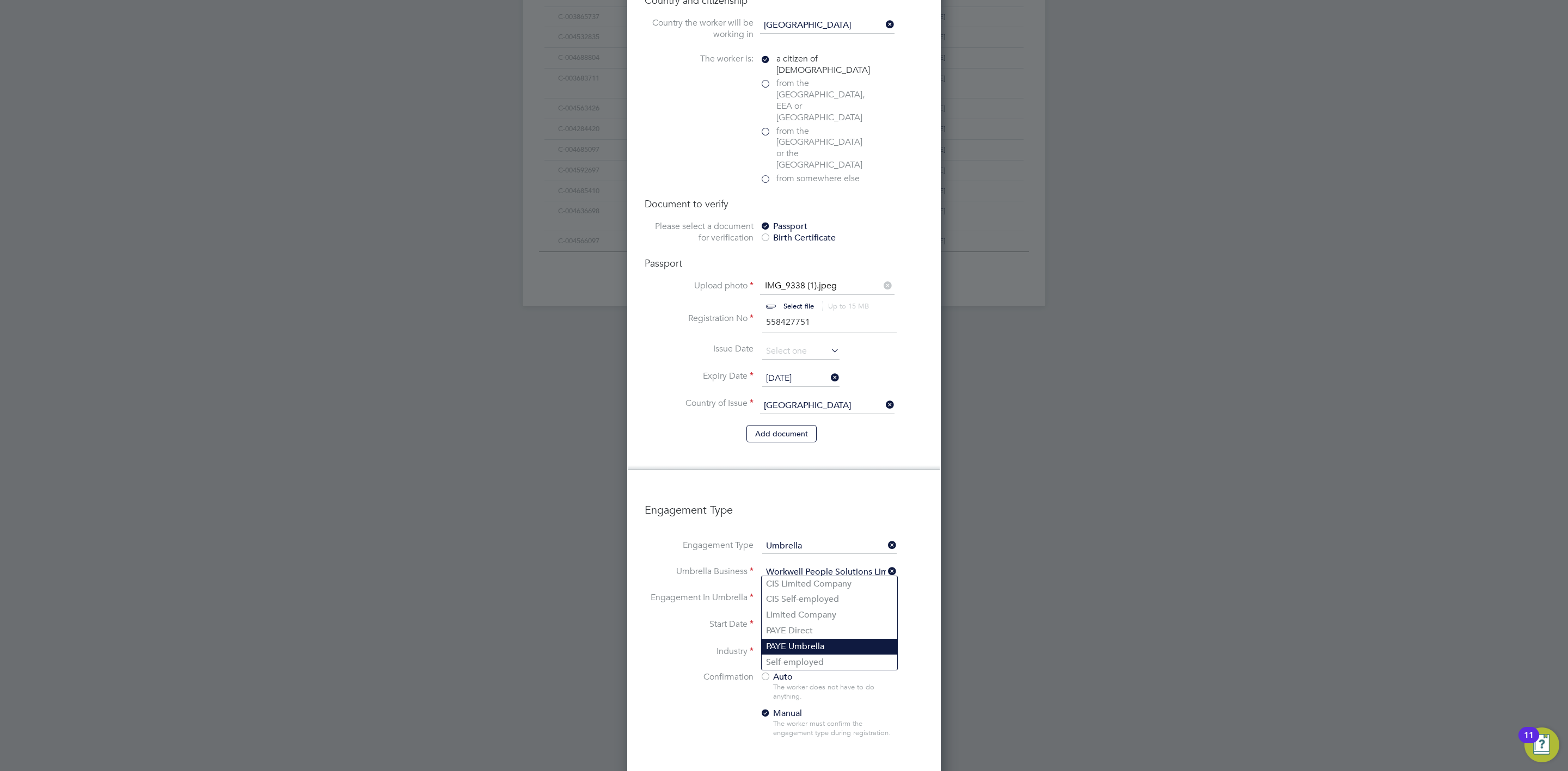
click at [842, 645] on li "PAYE Umbrella" at bounding box center [829, 647] width 136 height 16
type input "PAYE Umbrella"
click at [905, 679] on li "Confirmation Auto The worker does not have to do anything. Manual The worker mu…" at bounding box center [784, 714] width 279 height 84
click at [793, 644] on input at bounding box center [829, 652] width 135 height 16
click at [822, 644] on li "Con struction" at bounding box center [829, 638] width 136 height 15
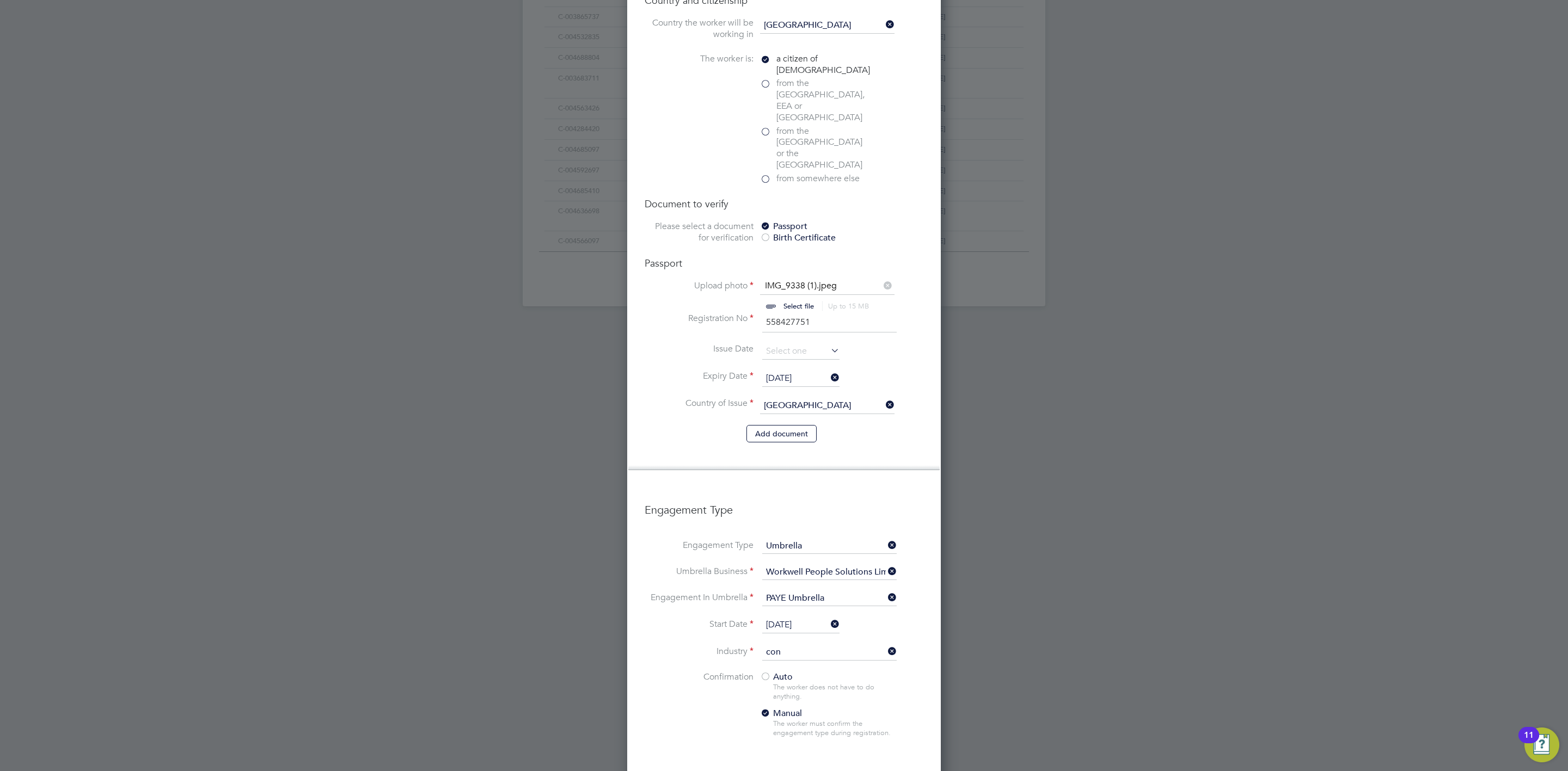
type input "Construction"
click at [903, 689] on li "Confirmation Auto The worker does not have to do anything. Manual The worker mu…" at bounding box center [784, 714] width 279 height 84
click at [764, 672] on div at bounding box center [766, 678] width 11 height 11
click at [882, 683] on div "The worker does not have to do anything." at bounding box center [835, 693] width 123 height 18
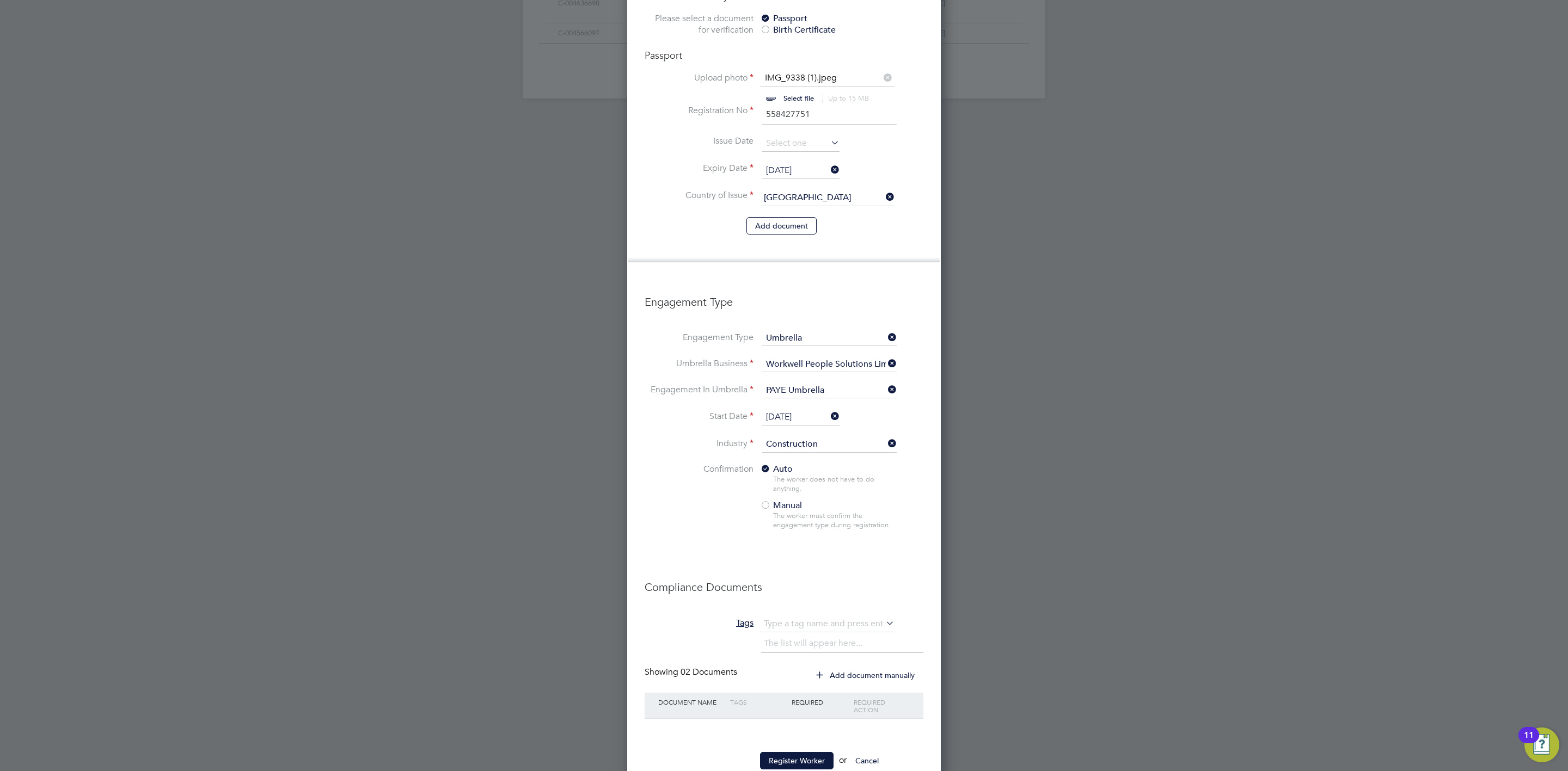
scroll to position [877, 0]
click at [811, 750] on button "Register Worker" at bounding box center [797, 759] width 74 height 18
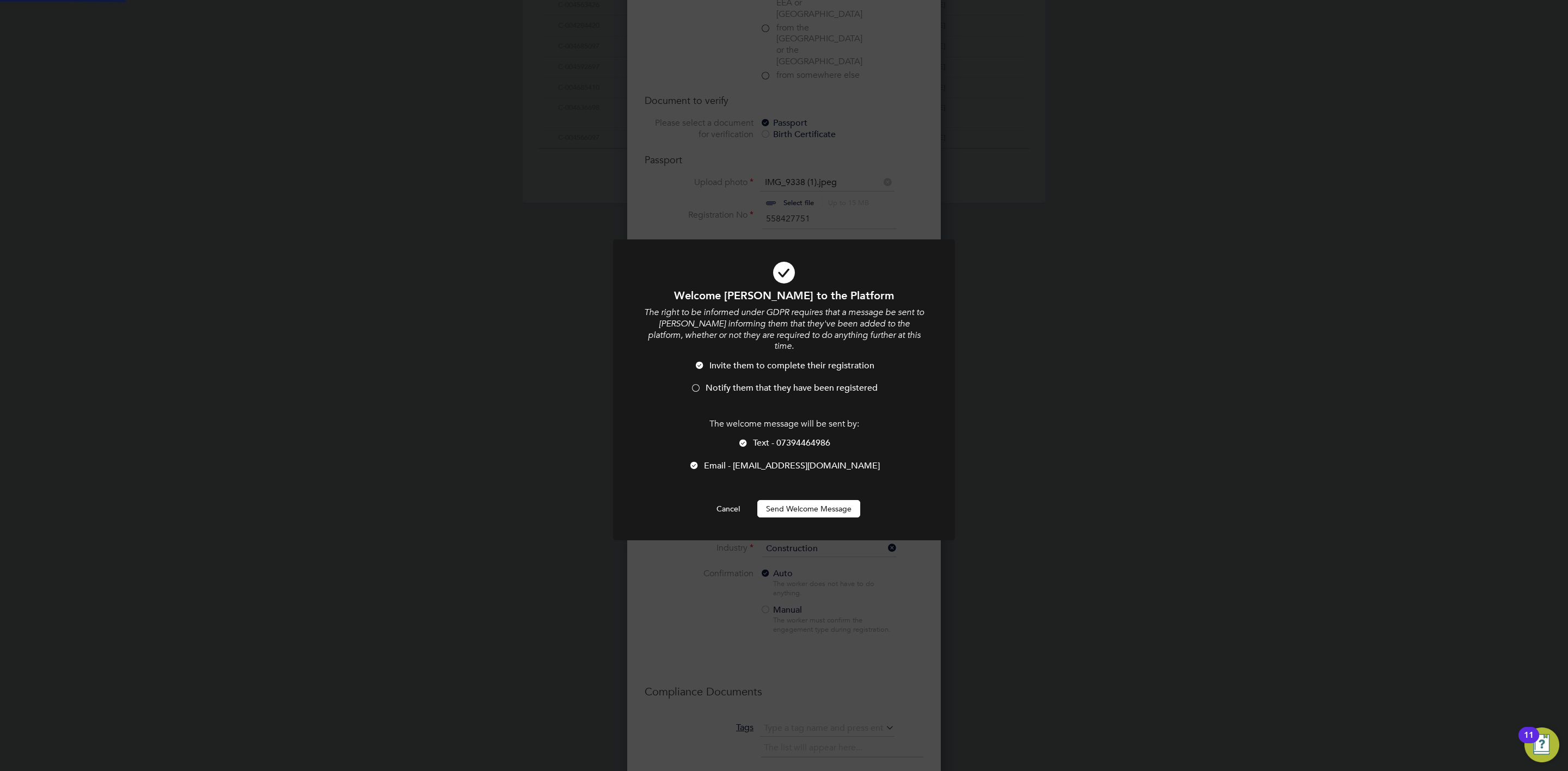
scroll to position [0, 0]
click at [833, 500] on button "Send Welcome Message" at bounding box center [808, 509] width 103 height 18
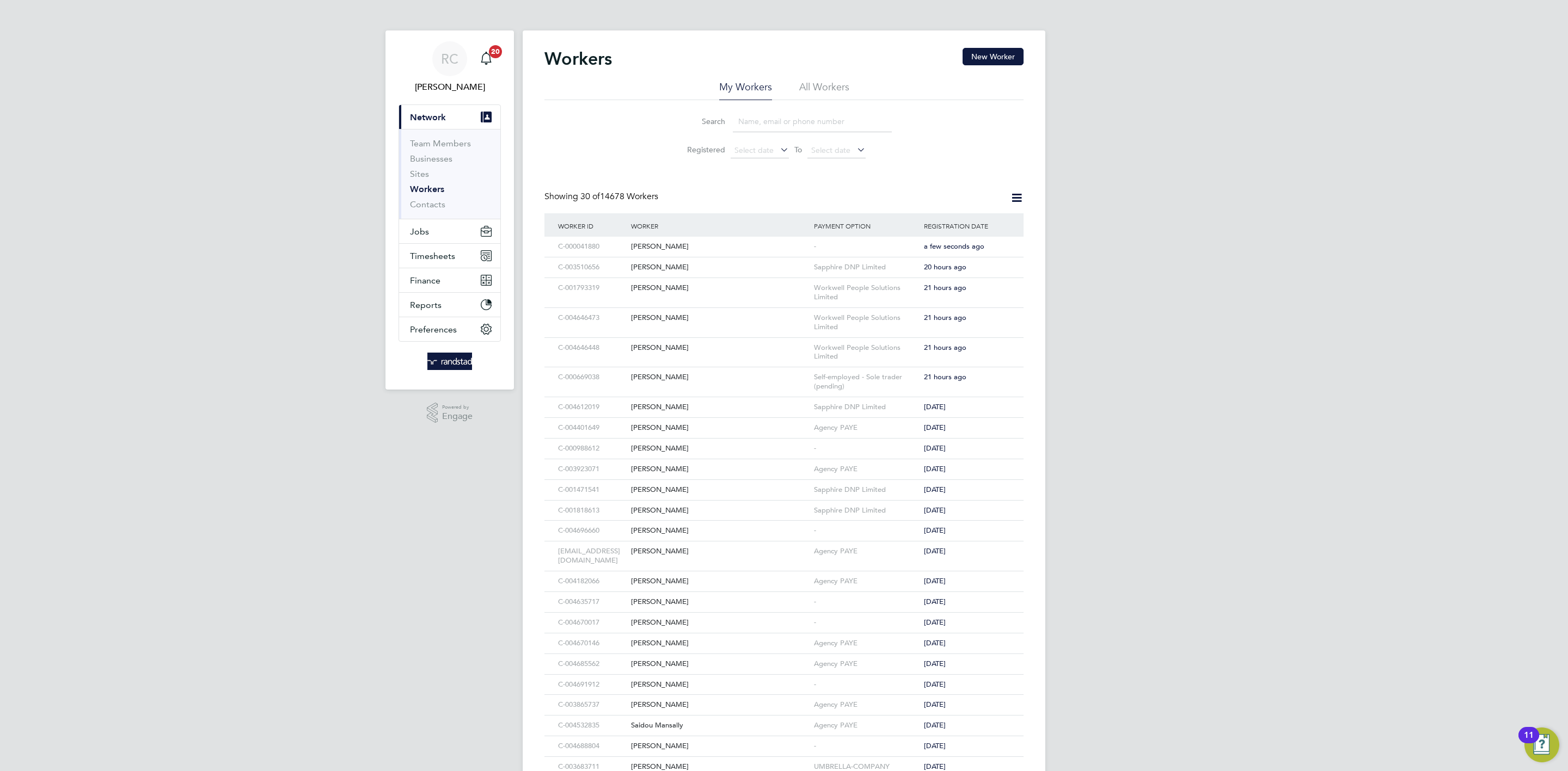
click at [1194, 301] on div "RC [PERSON_NAME] Notifications 20 Applications: Current page: Network Team Memb…" at bounding box center [784, 496] width 1568 height 992
click at [1231, 303] on div "RC [PERSON_NAME] Notifications 20 Applications: Current page: Network Team Memb…" at bounding box center [784, 496] width 1568 height 992
click at [1312, 277] on div "RC [PERSON_NAME] Notifications 20 Applications: Current page: Network Team Memb…" at bounding box center [784, 496] width 1568 height 992
click at [428, 253] on span "Timesheets" at bounding box center [433, 256] width 45 height 10
click at [447, 197] on link "Timesheets" at bounding box center [433, 192] width 45 height 10
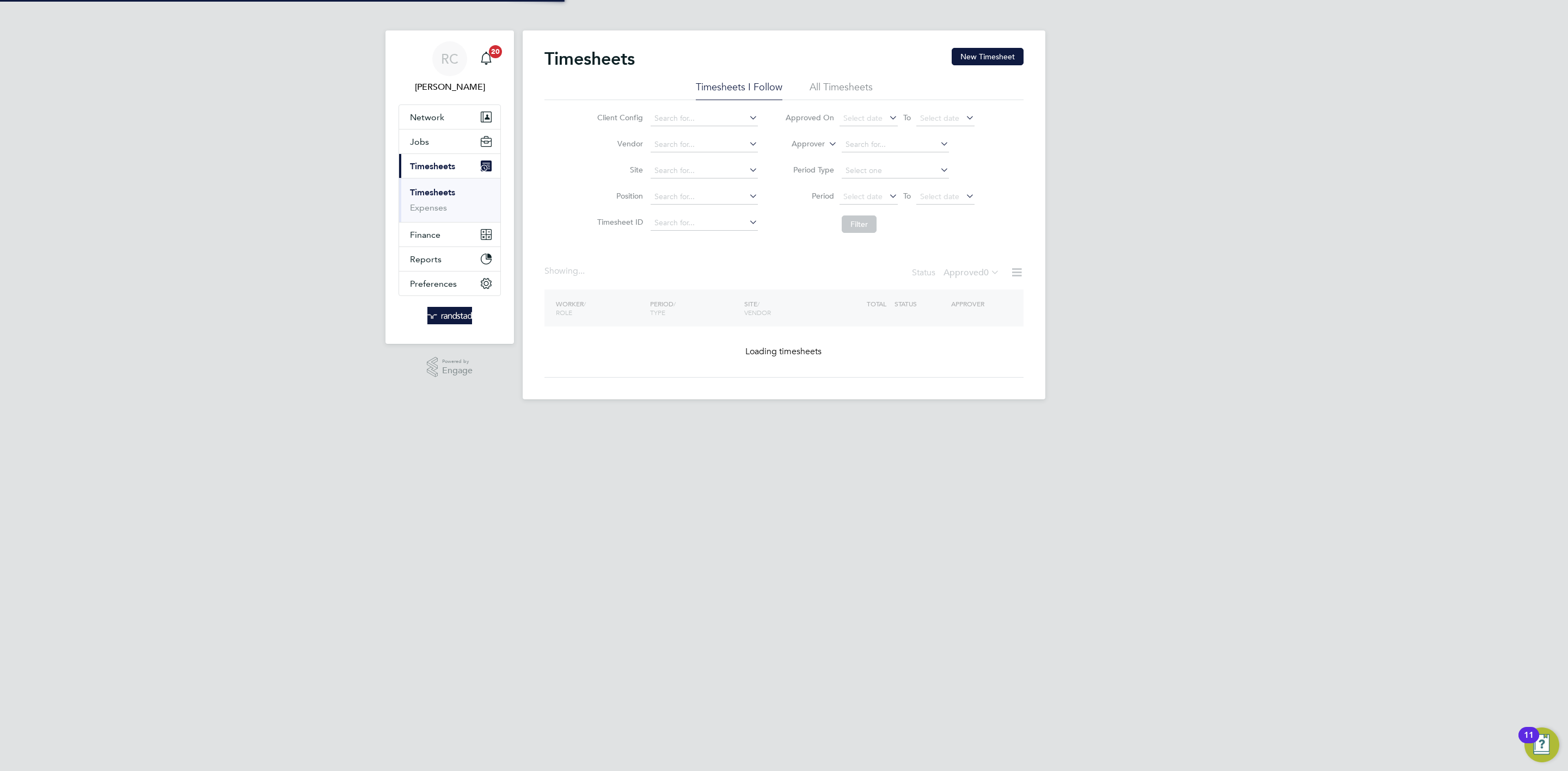
click at [1368, 237] on div "RC [PERSON_NAME] Notifications 20 Applications: Network Team Members Businesses…" at bounding box center [784, 208] width 1568 height 417
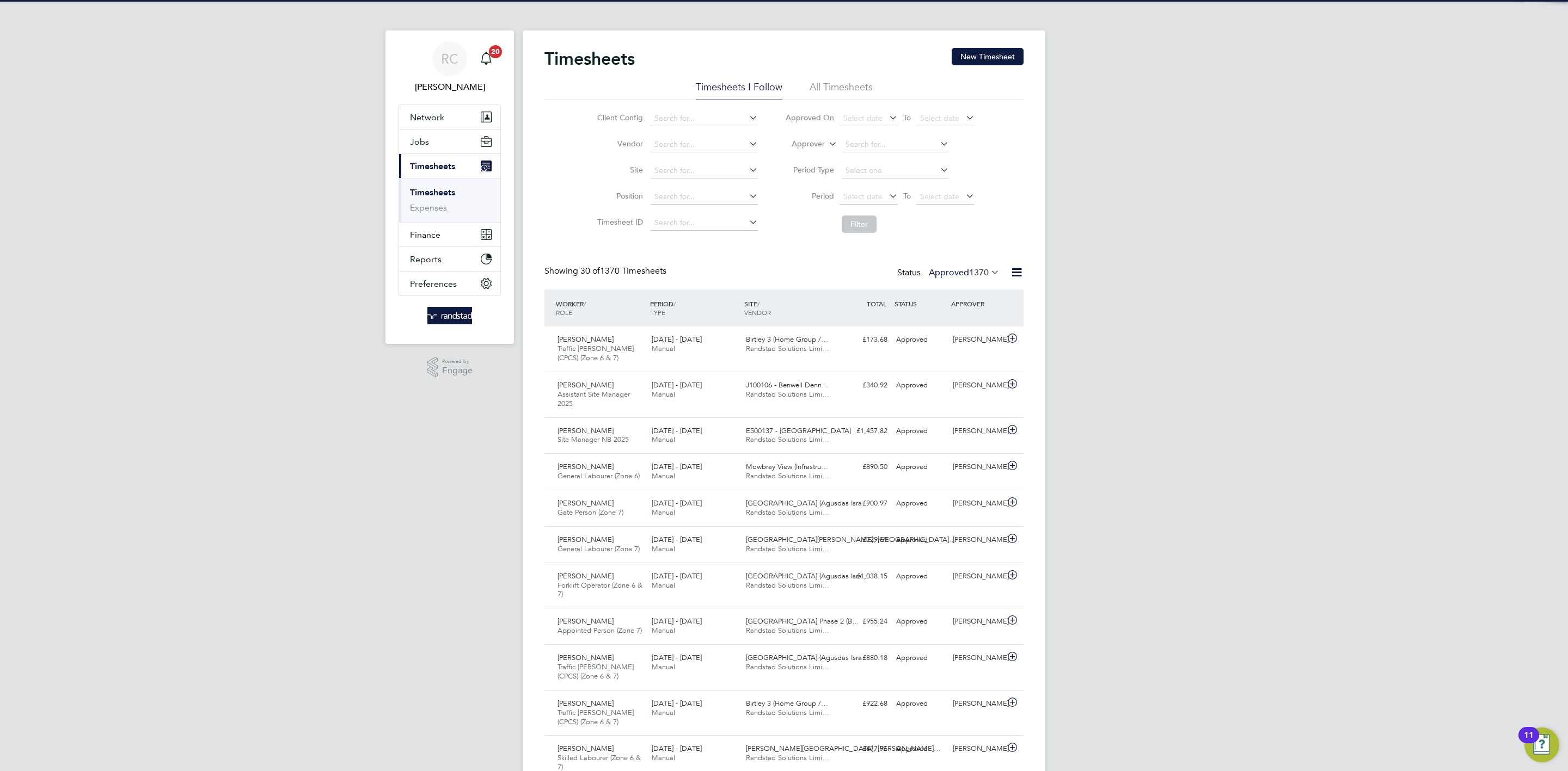
scroll to position [28, 95]
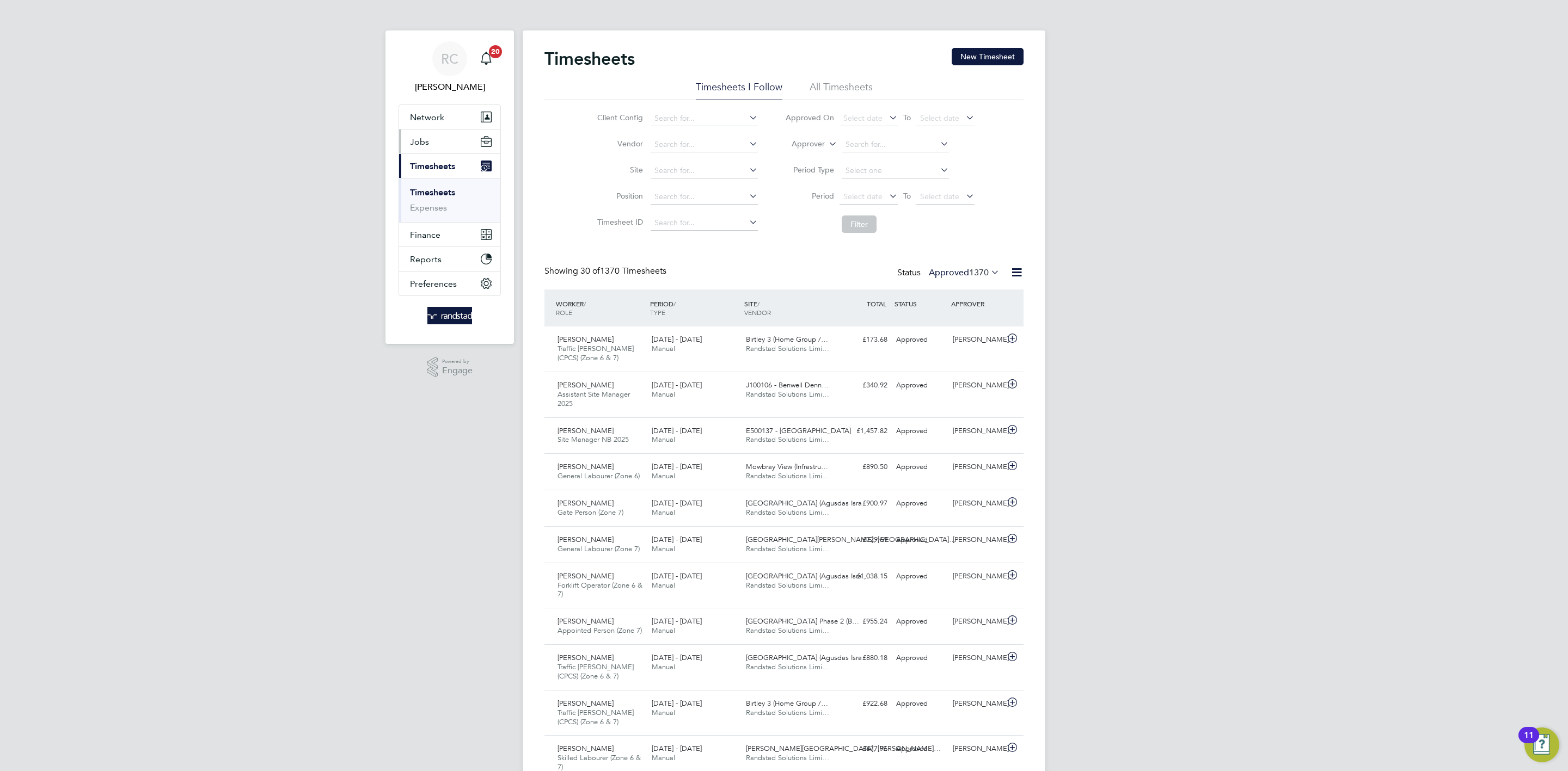
click at [424, 137] on span "Jobs" at bounding box center [419, 142] width 19 height 10
drag, startPoint x: 1345, startPoint y: 162, endPoint x: 1137, endPoint y: 1, distance: 263.0
click at [440, 142] on button "Jobs" at bounding box center [450, 141] width 101 height 24
click at [441, 188] on link "Vacancies" at bounding box center [430, 183] width 39 height 10
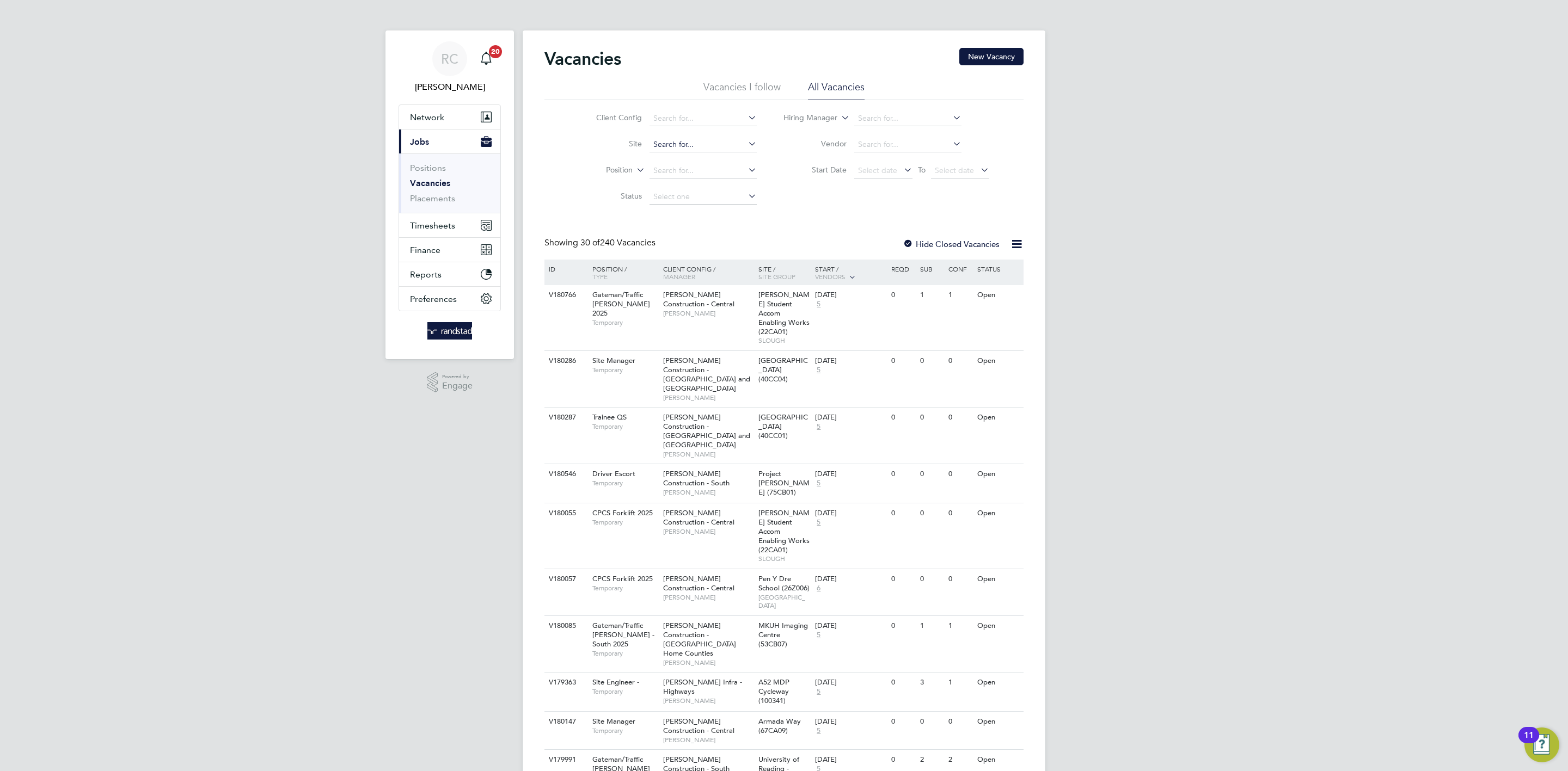
click at [701, 139] on input at bounding box center [703, 144] width 107 height 15
click at [730, 156] on li "Bishops Par k Phase 2 (Believe Housing / [GEOGRAPHIC_DATA])" at bounding box center [793, 160] width 290 height 15
type input "[GEOGRAPHIC_DATA] Phase 2 (Believe Housing / [GEOGRAPHIC_DATA])"
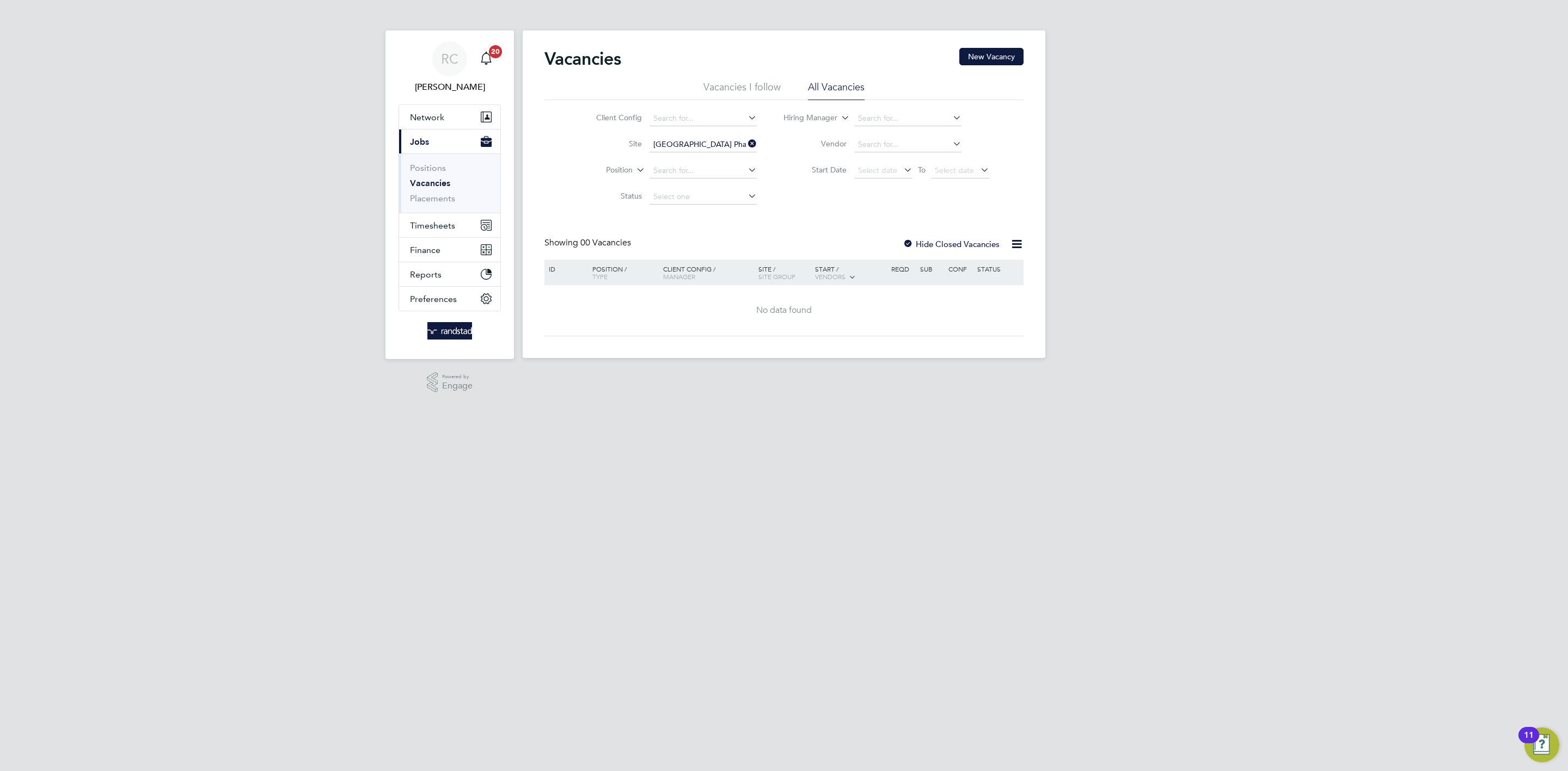
click at [920, 237] on div "Vacancies New Vacancy Vacancies I follow All Vacancies Client Config Site [GEOG…" at bounding box center [783, 192] width 479 height 288
click at [987, 251] on div "Showing 00 Vacancies Hide Closed Vacancies" at bounding box center [783, 248] width 479 height 23
click at [989, 246] on label "Hide Closed Vacancies" at bounding box center [951, 244] width 97 height 10
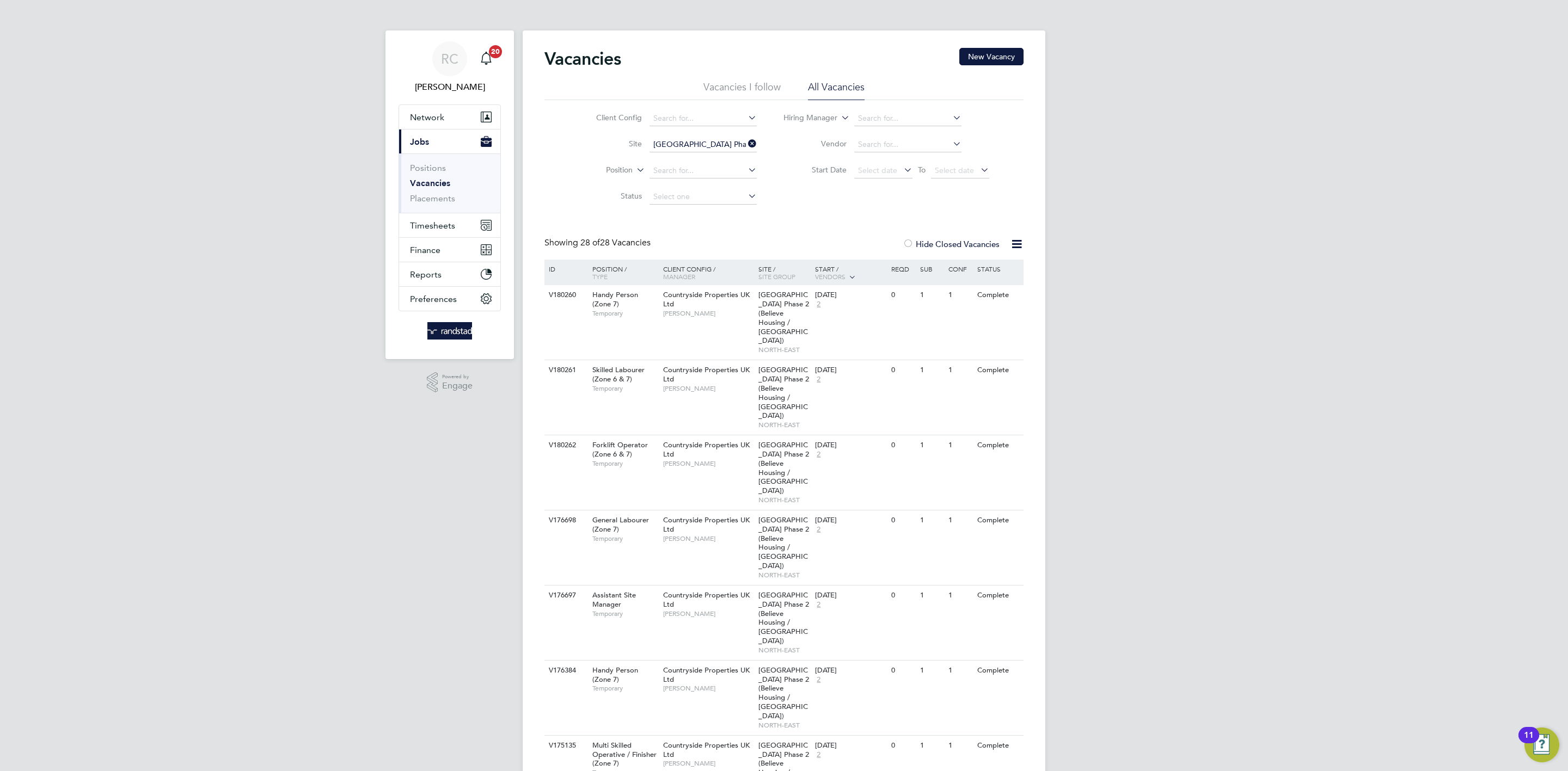
click at [445, 225] on span "Timesheets" at bounding box center [433, 225] width 45 height 10
click at [437, 222] on span "Timesheets" at bounding box center [433, 225] width 45 height 10
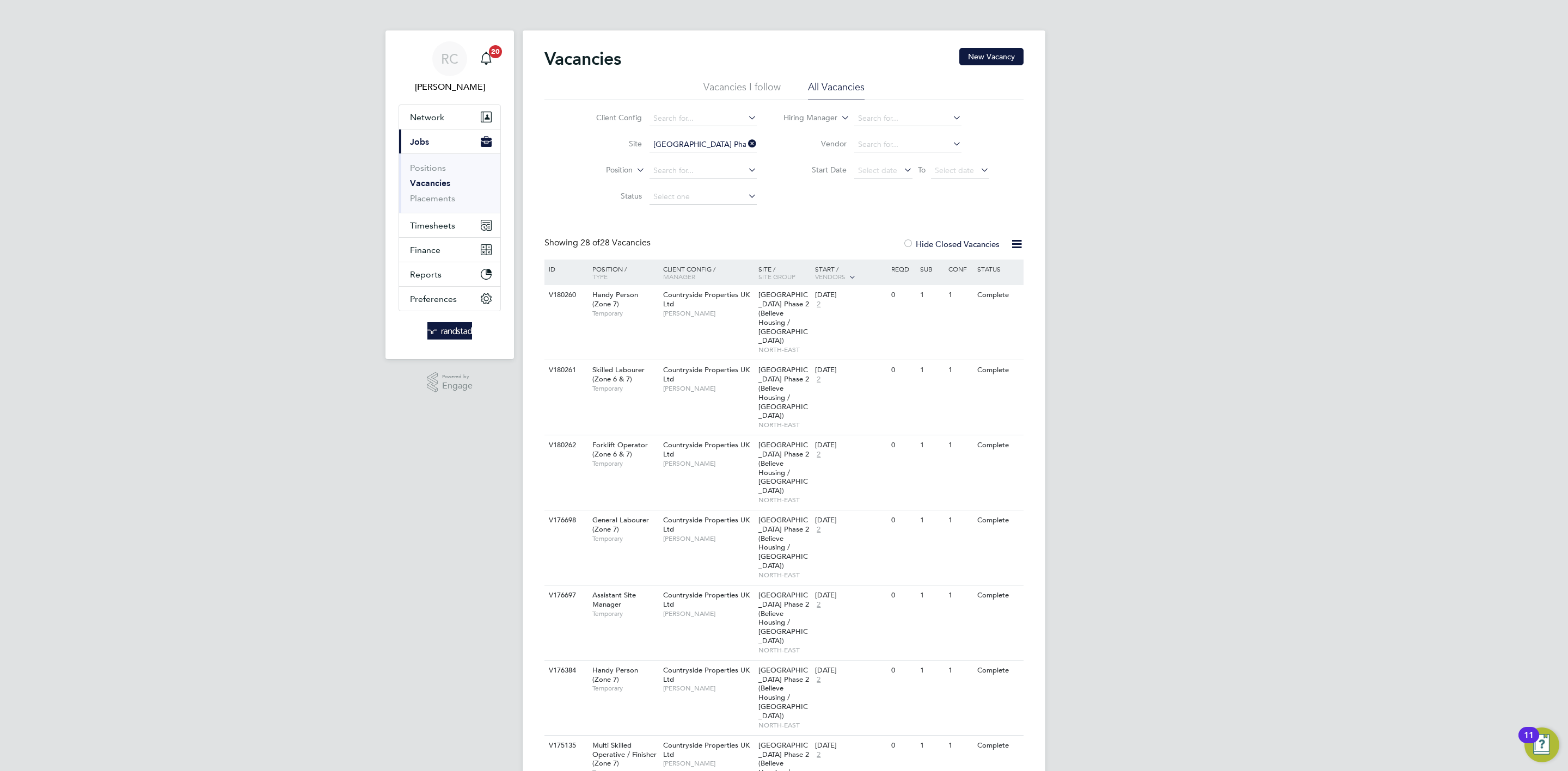
click at [746, 145] on icon at bounding box center [746, 144] width 0 height 15
